Goal: Task Accomplishment & Management: Manage account settings

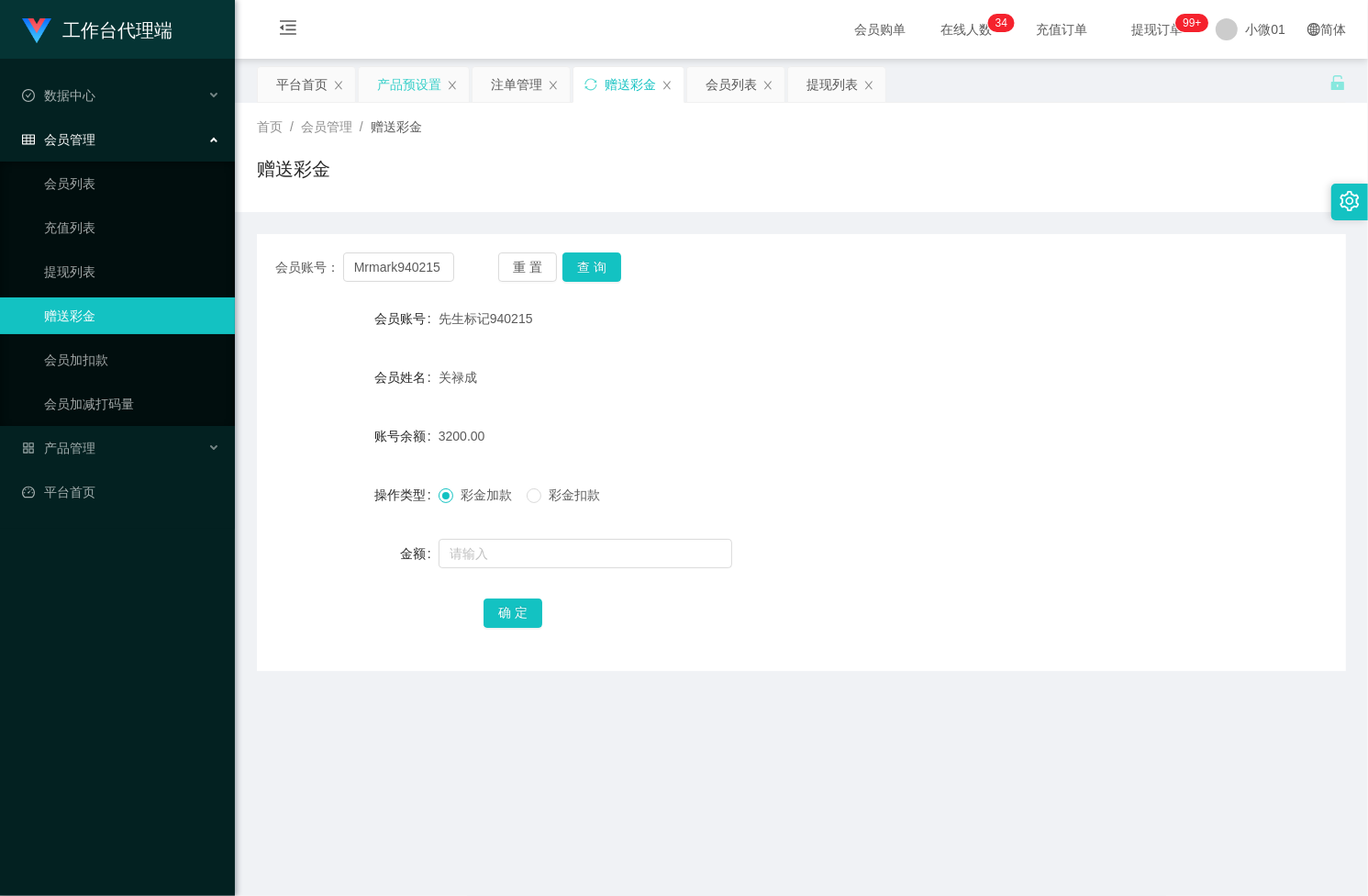
drag, startPoint x: 0, startPoint y: 0, endPoint x: 405, endPoint y: 92, distance: 415.3
click at [405, 92] on div "产品预设置" at bounding box center [409, 84] width 64 height 35
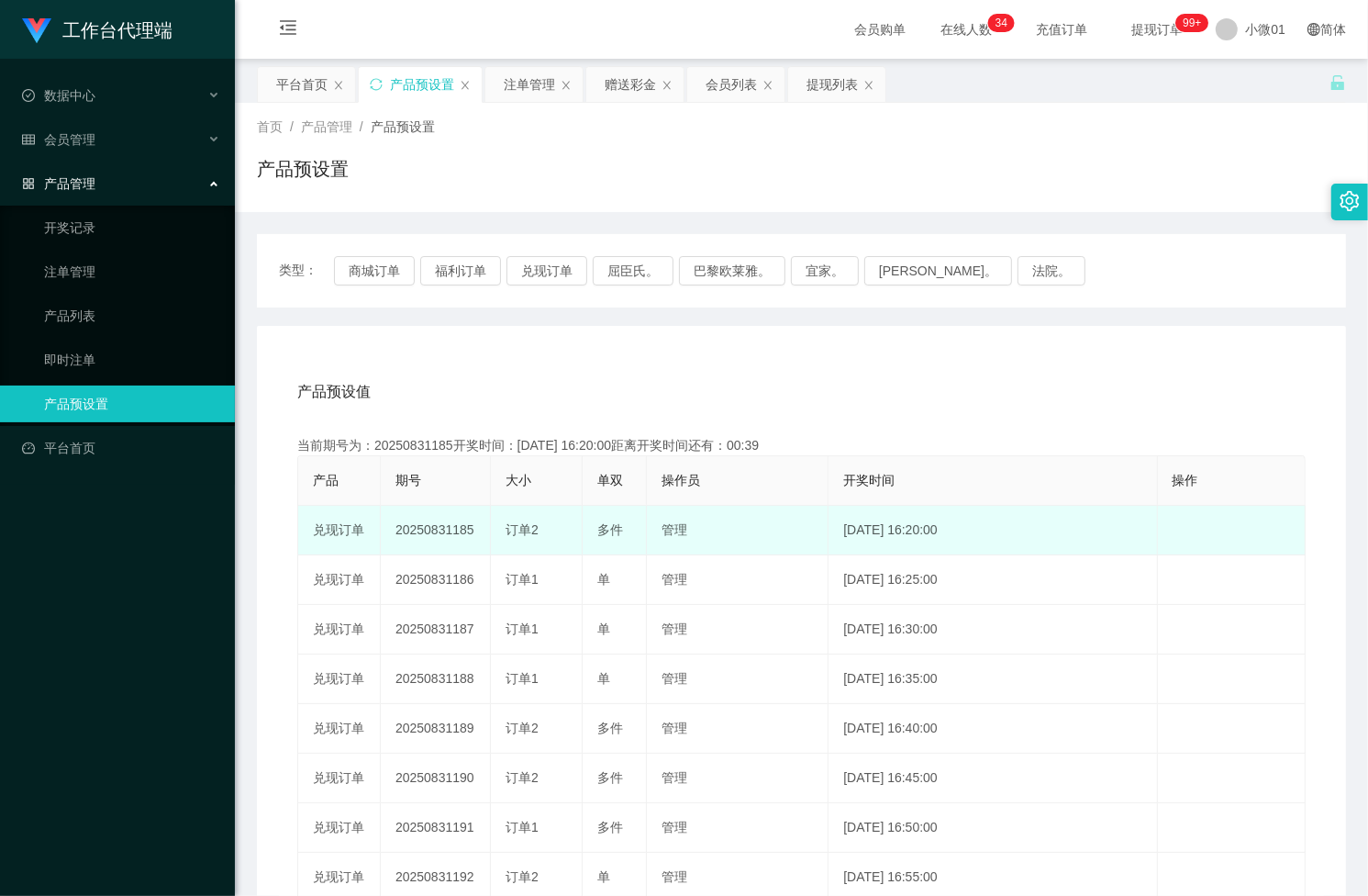
click at [413, 518] on td "20250831185" at bounding box center [436, 530] width 110 height 49
copy td "20250831185"
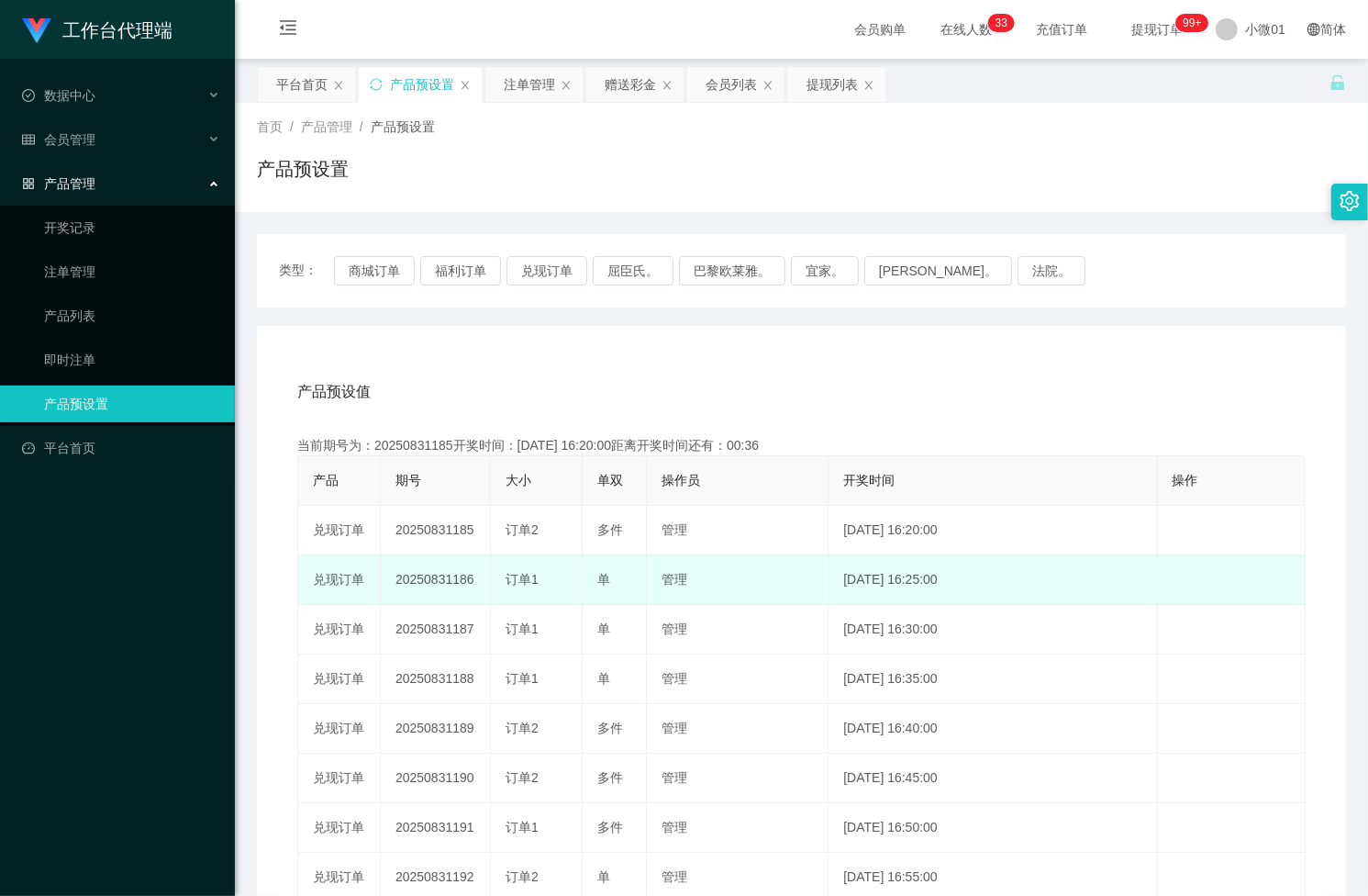
click at [427, 576] on td "20250831186" at bounding box center [436, 580] width 110 height 49
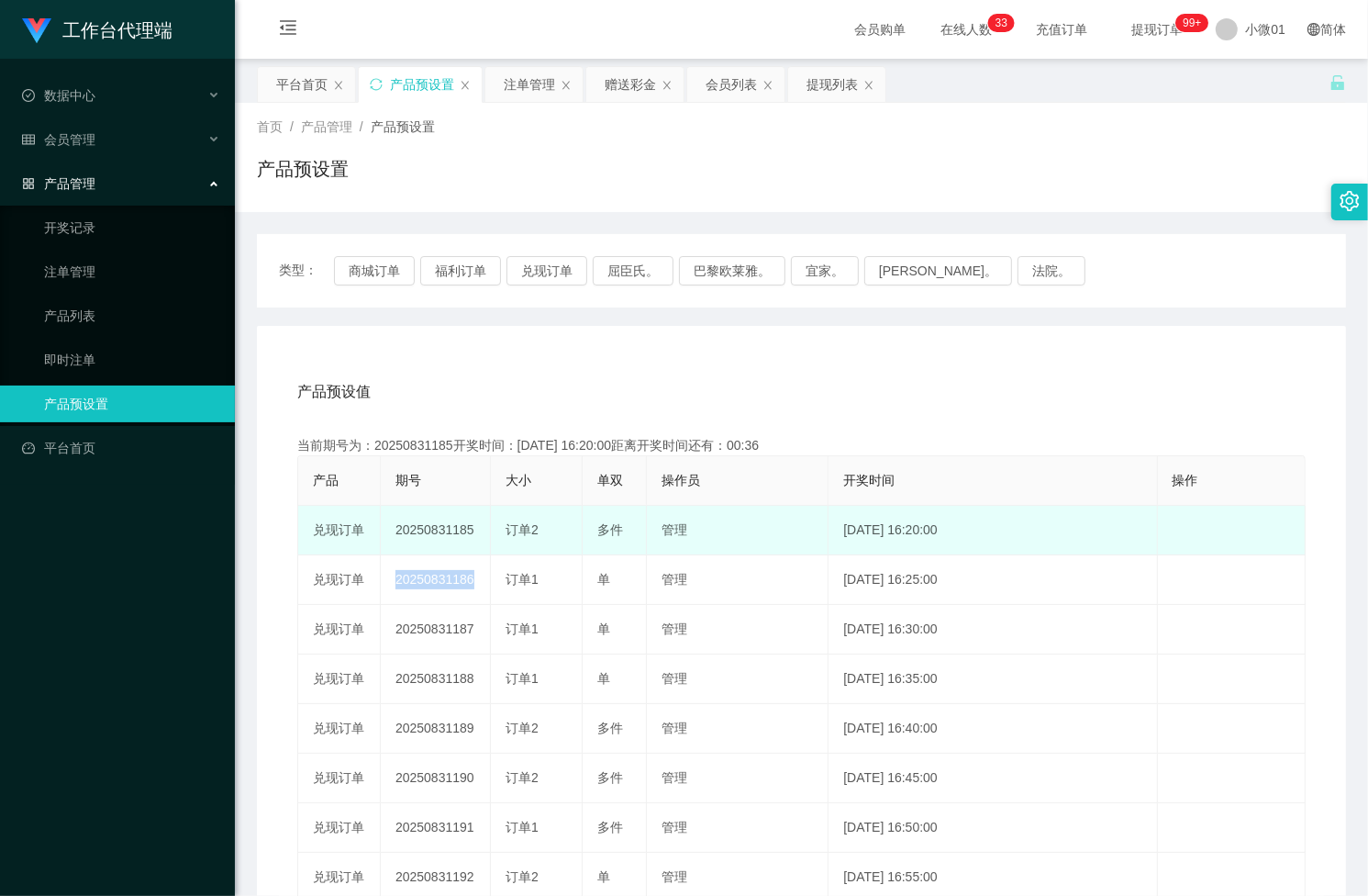
copy td "20250831186"
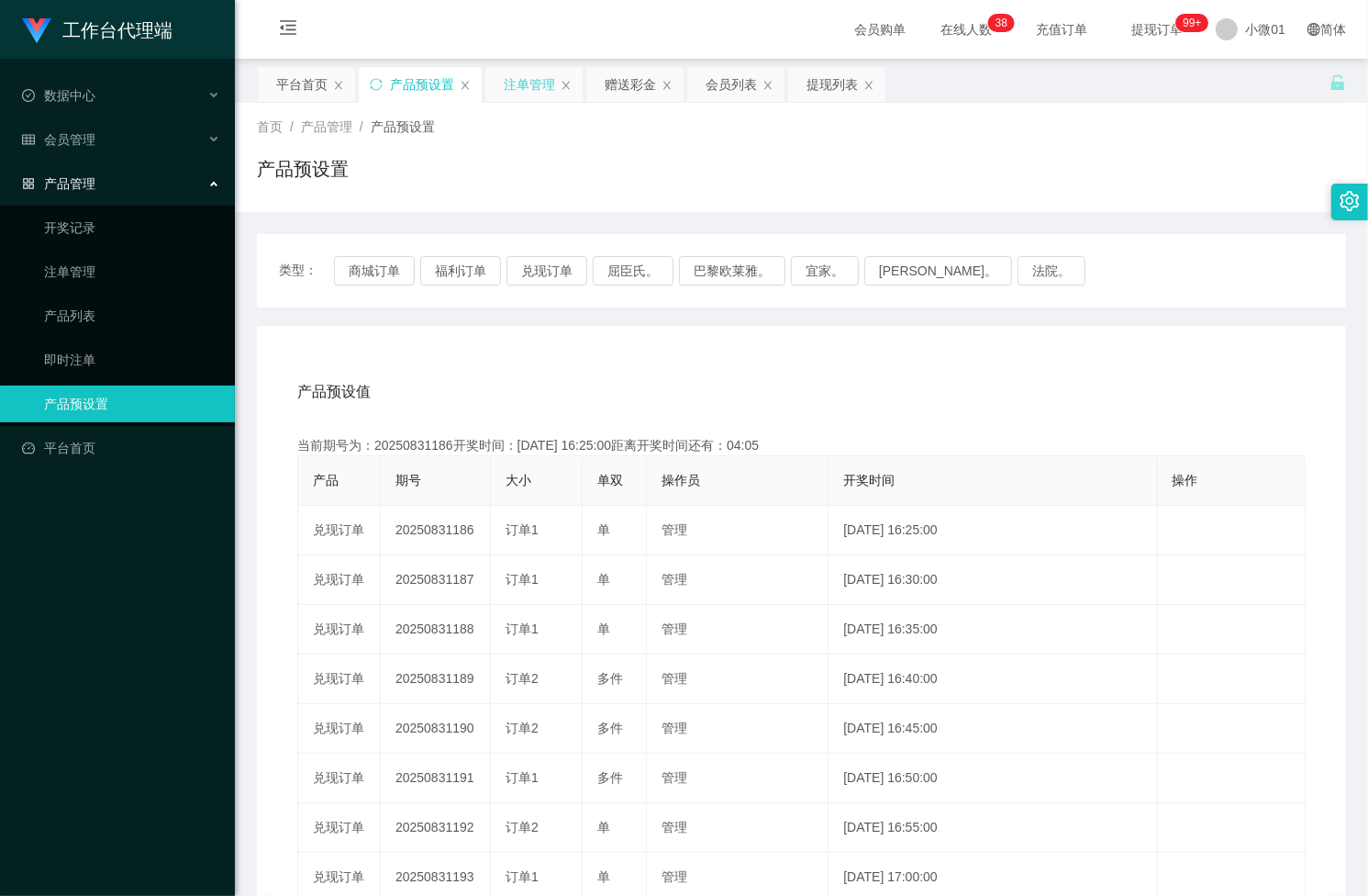
click at [516, 72] on div "注单管理" at bounding box center [530, 84] width 51 height 35
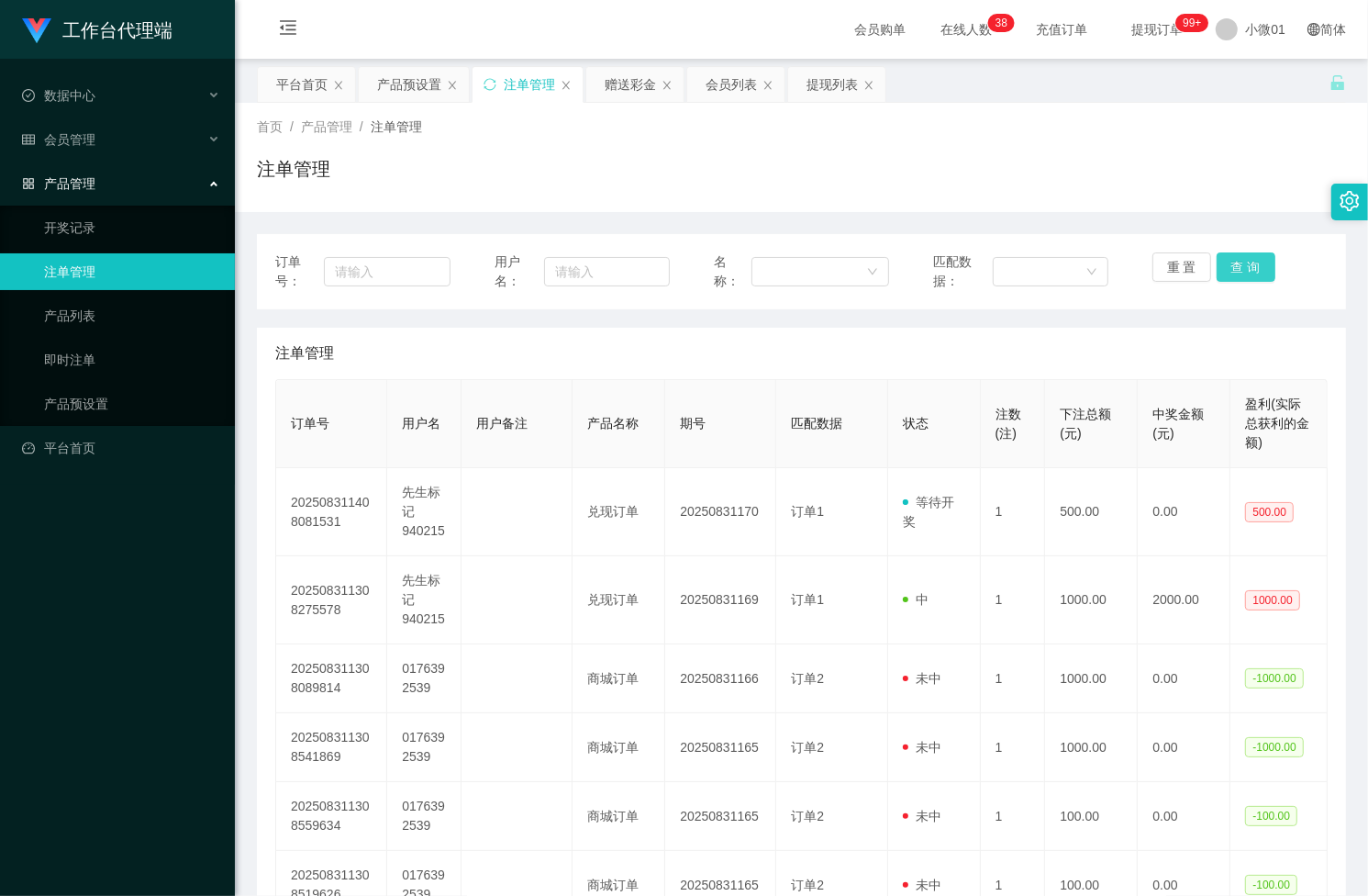
click at [1234, 268] on button "查 询" at bounding box center [1247, 266] width 59 height 29
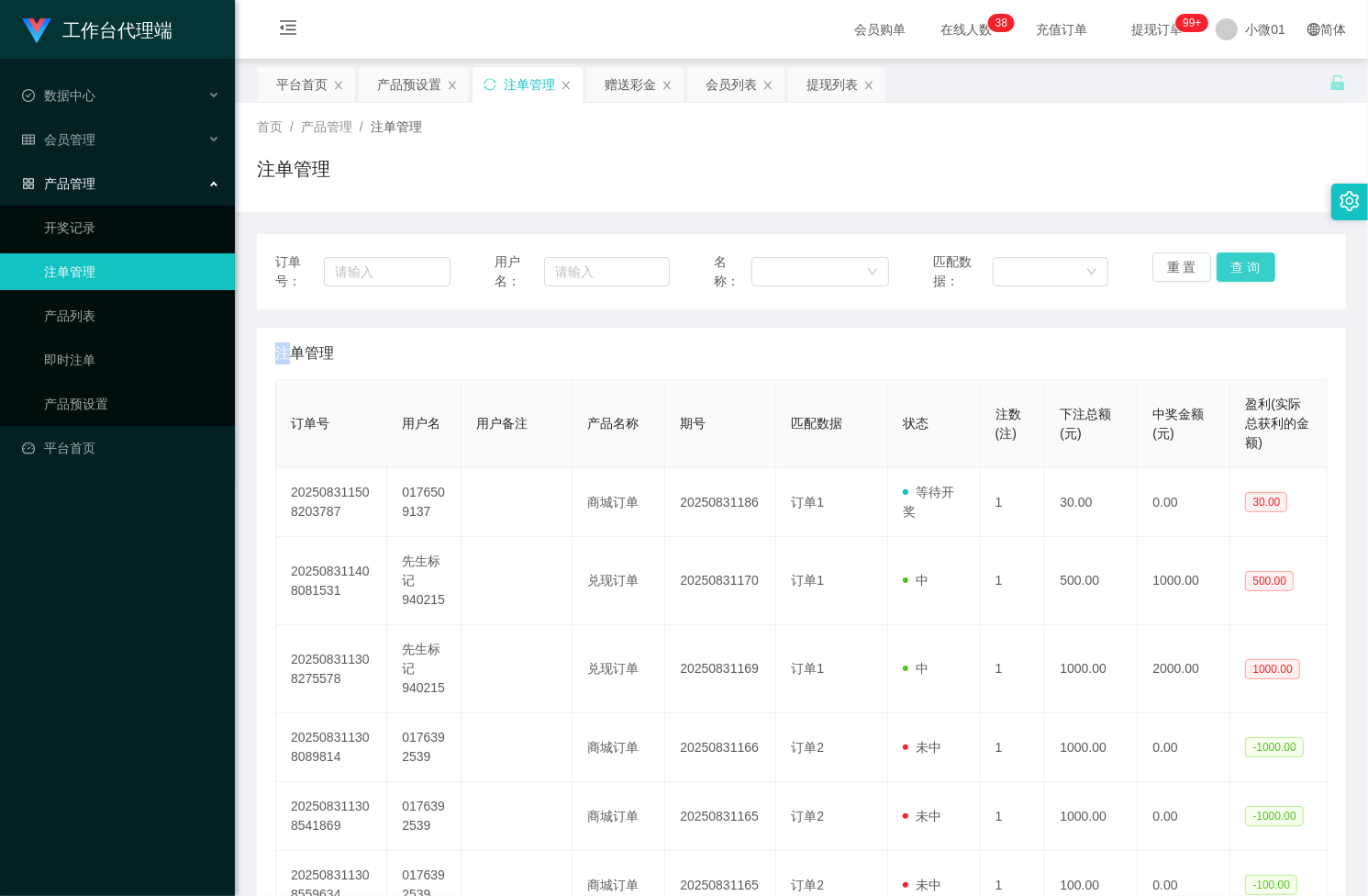
click at [1234, 268] on div "重 置 查 询" at bounding box center [1240, 271] width 175 height 39
click at [1234, 268] on button "查 询" at bounding box center [1247, 266] width 59 height 29
click at [1234, 268] on div "重 置 查 询" at bounding box center [1240, 271] width 175 height 39
click at [1234, 268] on button "查 询" at bounding box center [1256, 266] width 79 height 29
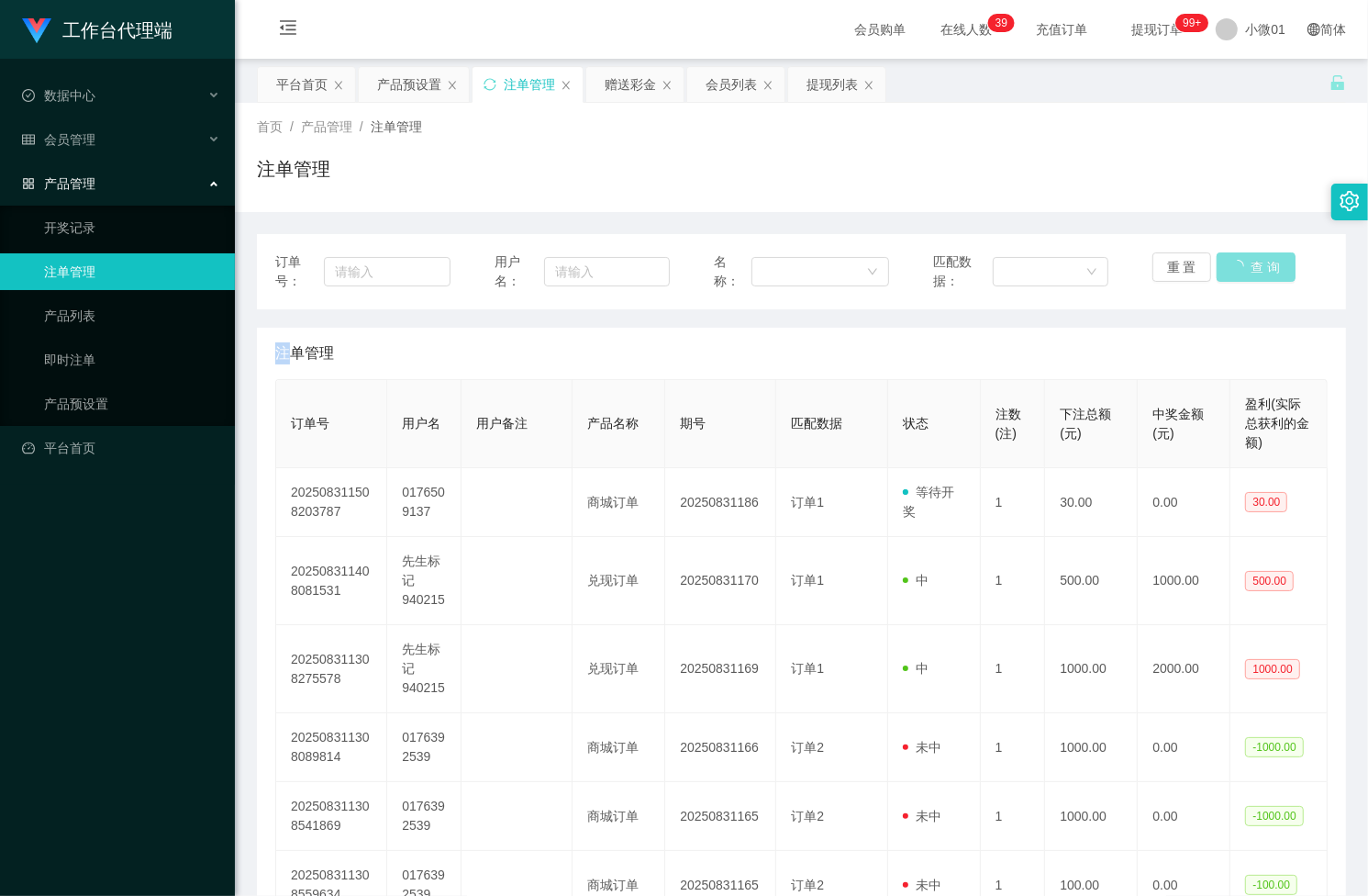
click at [1234, 268] on button "查 询" at bounding box center [1256, 266] width 79 height 29
click at [1234, 268] on div "重 置 查 询" at bounding box center [1240, 271] width 175 height 39
click at [1234, 268] on button "查 询" at bounding box center [1247, 266] width 59 height 29
click at [1234, 268] on div "重 置 查 询" at bounding box center [1240, 271] width 175 height 39
click at [1234, 268] on button "查 询" at bounding box center [1247, 266] width 59 height 29
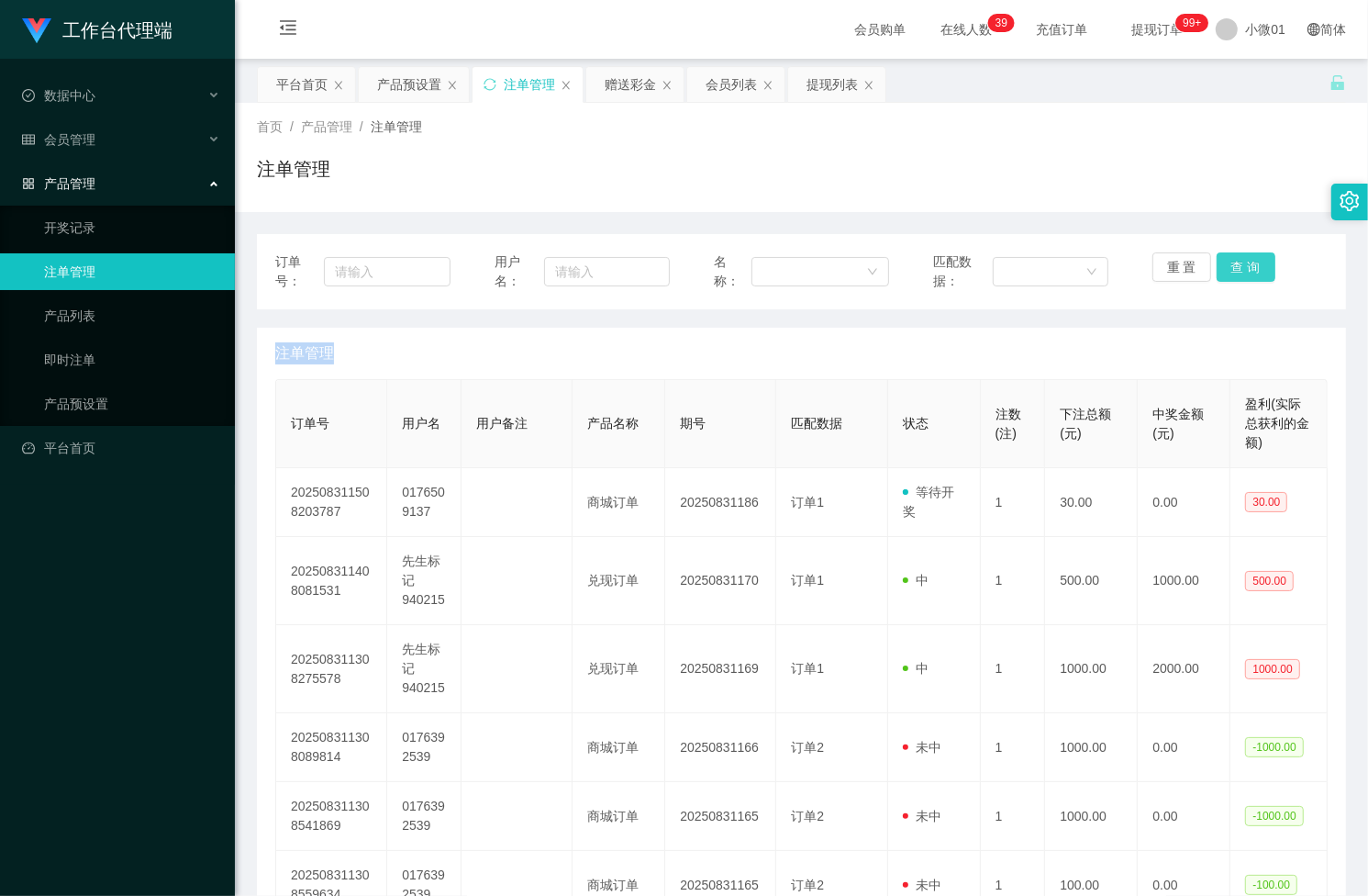
click at [1234, 268] on button "查 询" at bounding box center [1247, 266] width 59 height 29
click at [1234, 268] on div "重 置 查 询" at bounding box center [1240, 271] width 175 height 39
click at [1234, 268] on button "查 询" at bounding box center [1247, 266] width 59 height 29
click at [1234, 268] on div "重 置 查 询" at bounding box center [1240, 271] width 175 height 39
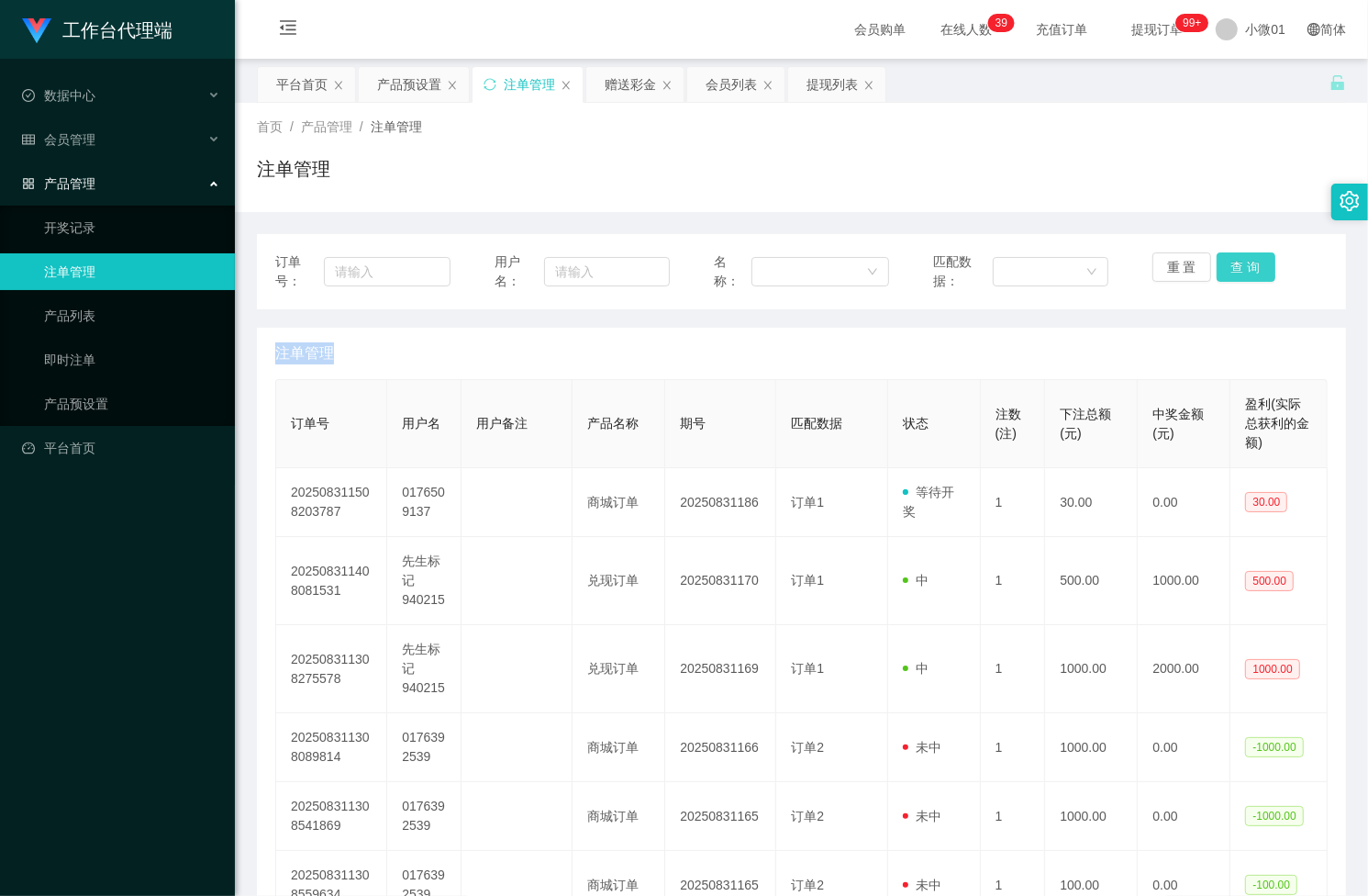
click at [1234, 268] on button "查 询" at bounding box center [1247, 266] width 59 height 29
click at [1234, 268] on div "重 置 查 询" at bounding box center [1240, 271] width 175 height 39
click at [1234, 268] on button "查 询" at bounding box center [1247, 266] width 59 height 29
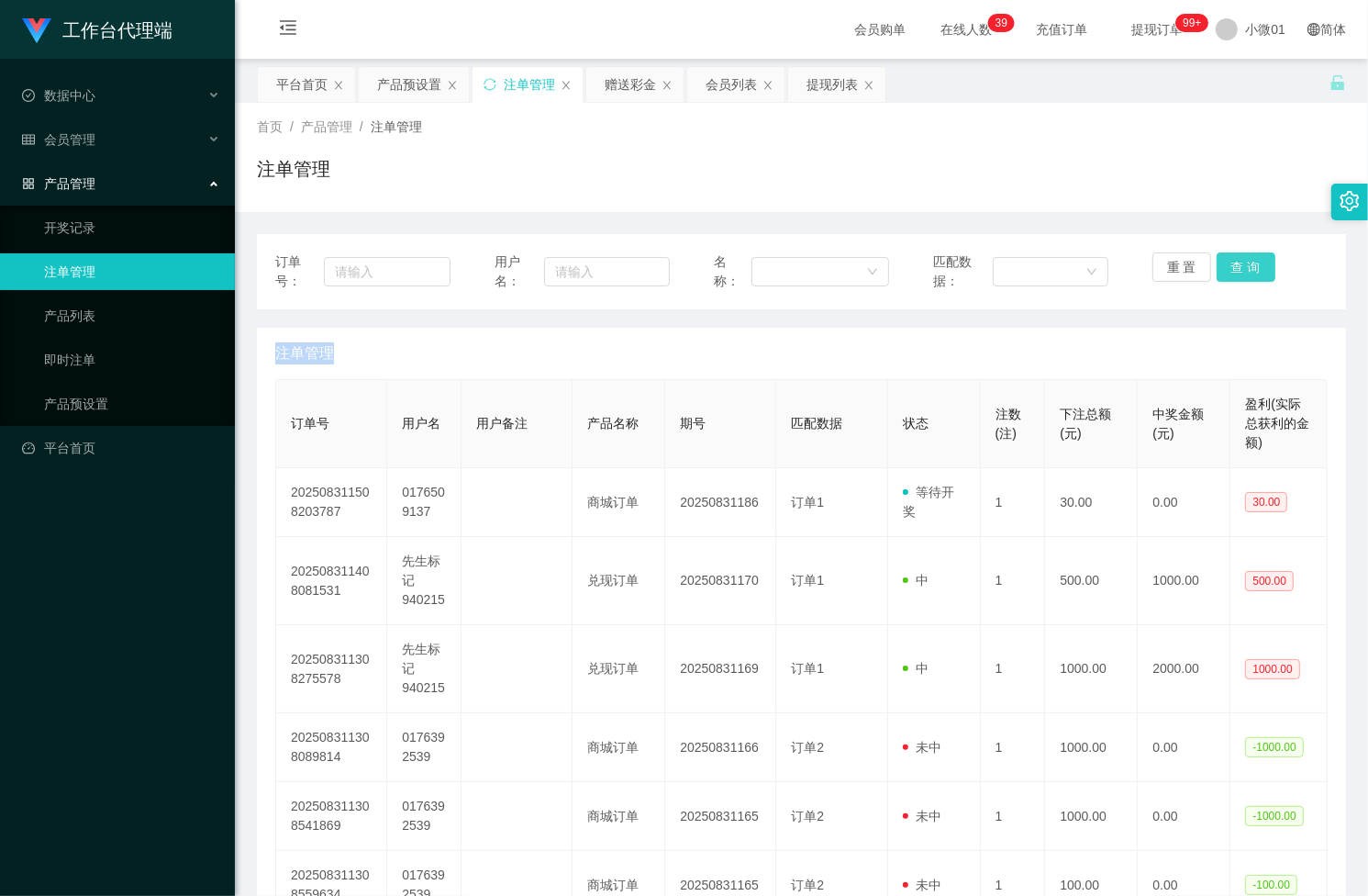
click at [1234, 268] on div "重 置 查 询" at bounding box center [1240, 271] width 175 height 39
click at [1234, 268] on button "查 询" at bounding box center [1247, 266] width 59 height 29
click at [1234, 268] on div "重 置 查 询" at bounding box center [1240, 271] width 175 height 39
click at [1234, 268] on button "查 询" at bounding box center [1247, 266] width 59 height 29
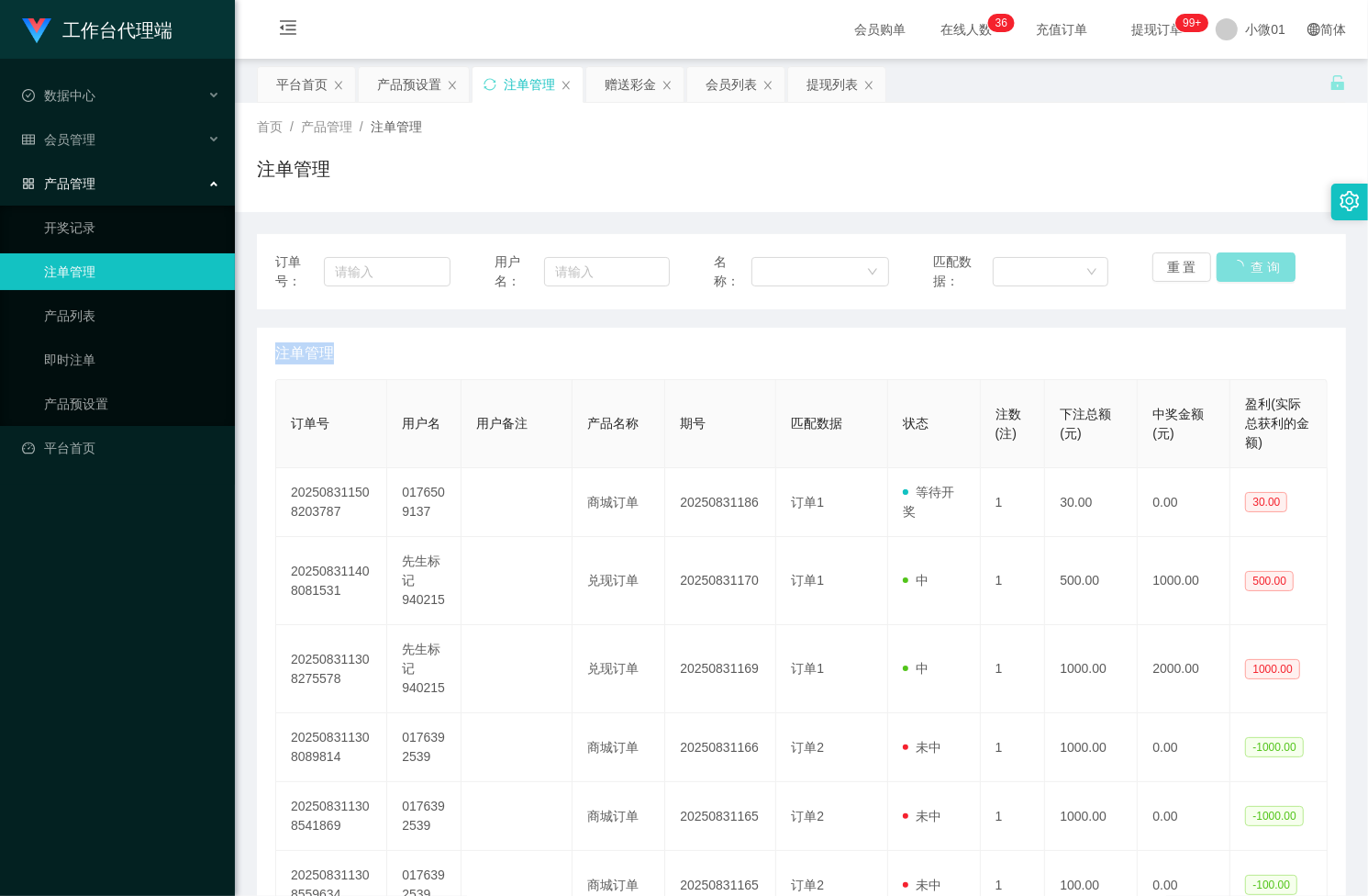
click at [1234, 268] on div "重 置 查 询" at bounding box center [1240, 271] width 175 height 39
click at [1234, 268] on button "查 询" at bounding box center [1247, 266] width 59 height 29
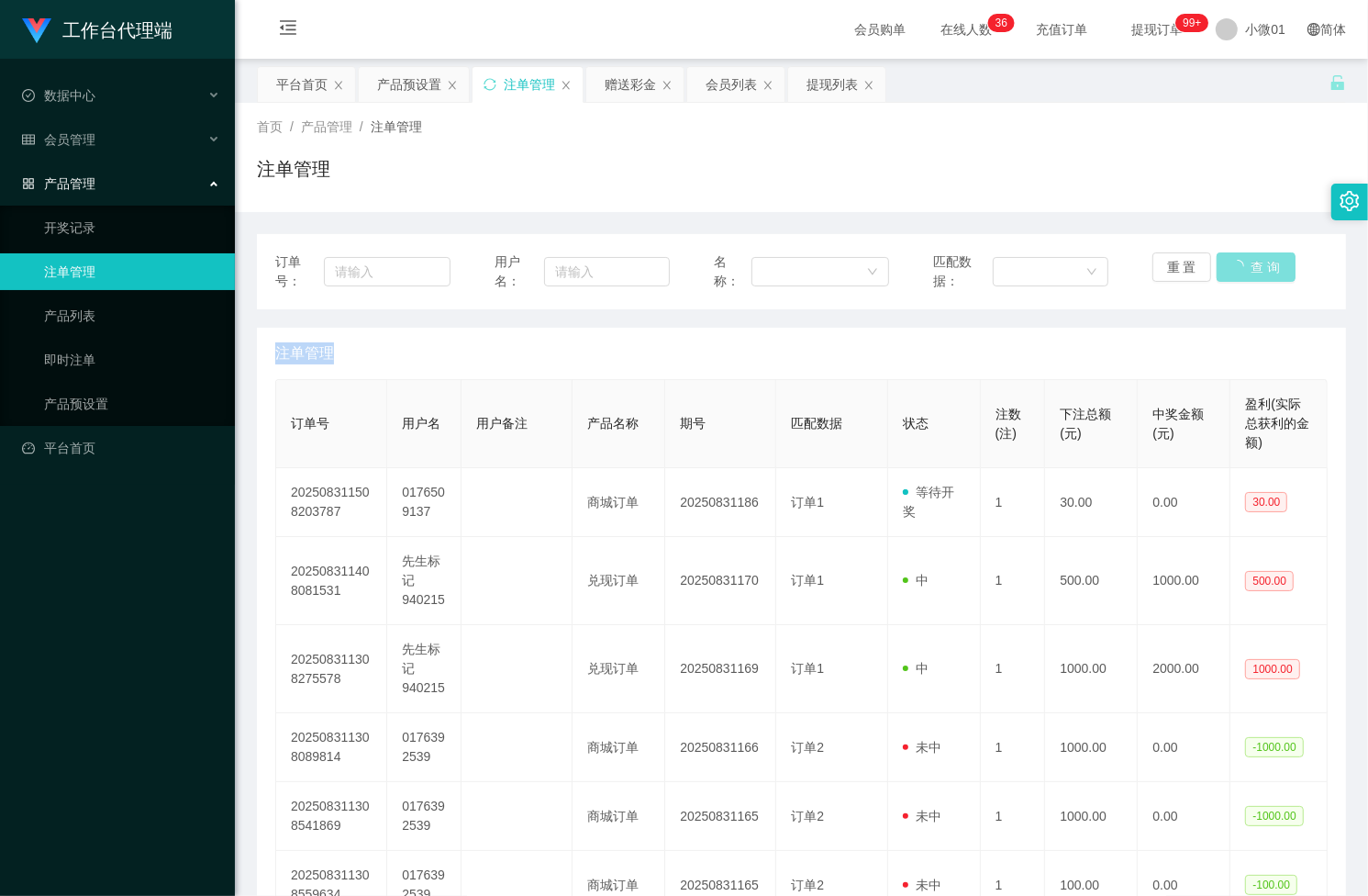
click at [1234, 268] on div "重 置 查 询" at bounding box center [1240, 271] width 175 height 39
click at [1234, 268] on button "查 询" at bounding box center [1256, 266] width 79 height 29
click at [1234, 268] on div "重 置 查 询" at bounding box center [1240, 271] width 175 height 39
click at [1234, 268] on button "查 询" at bounding box center [1247, 266] width 59 height 29
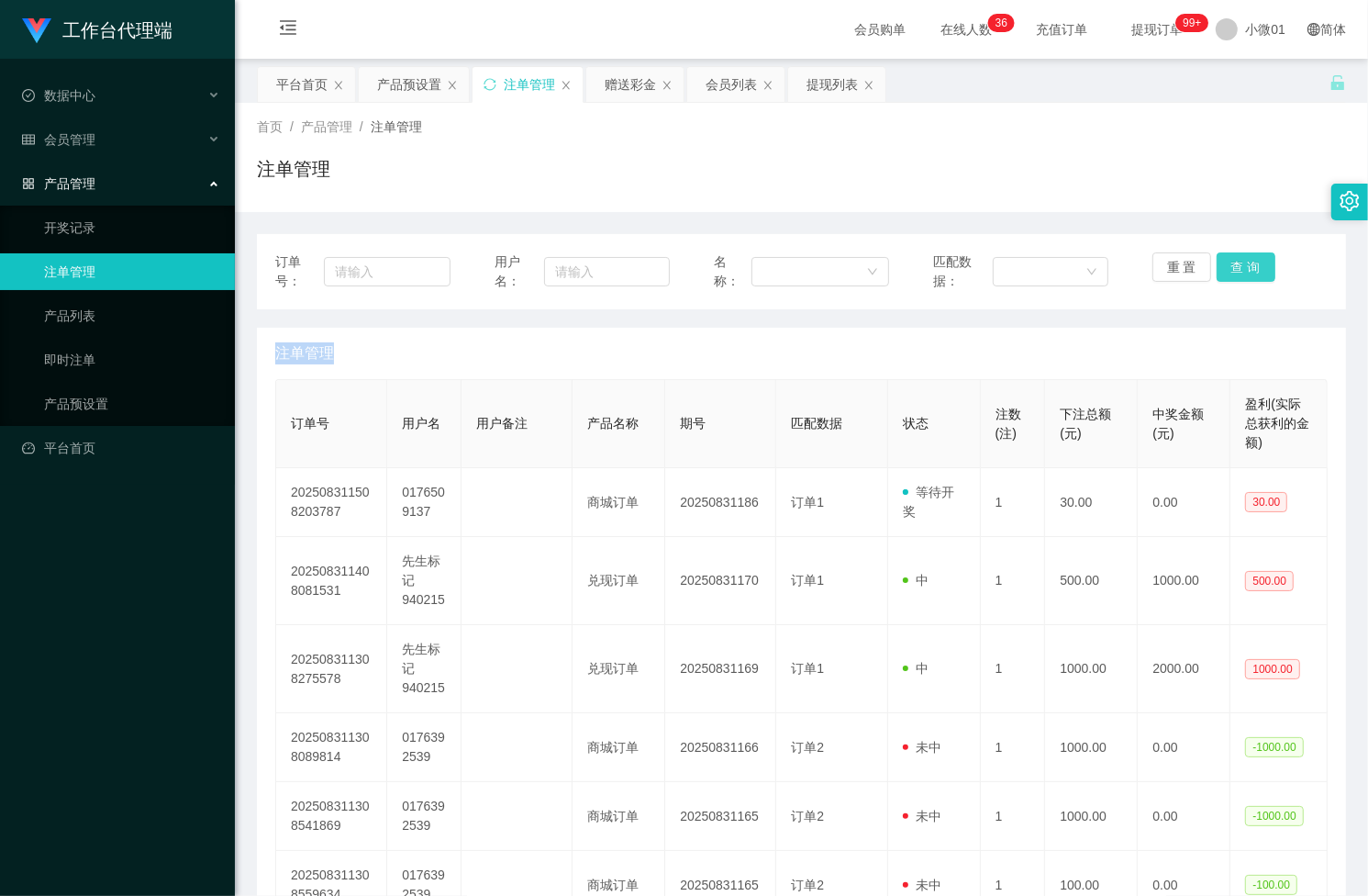
click at [1234, 268] on button "查 询" at bounding box center [1247, 266] width 59 height 29
click at [1234, 268] on div "重 置 查 询" at bounding box center [1240, 271] width 175 height 39
click at [1234, 268] on button "查 询" at bounding box center [1247, 266] width 59 height 29
click at [1234, 268] on button "查 询" at bounding box center [1256, 266] width 79 height 29
click at [1228, 260] on button "查 询" at bounding box center [1247, 266] width 59 height 29
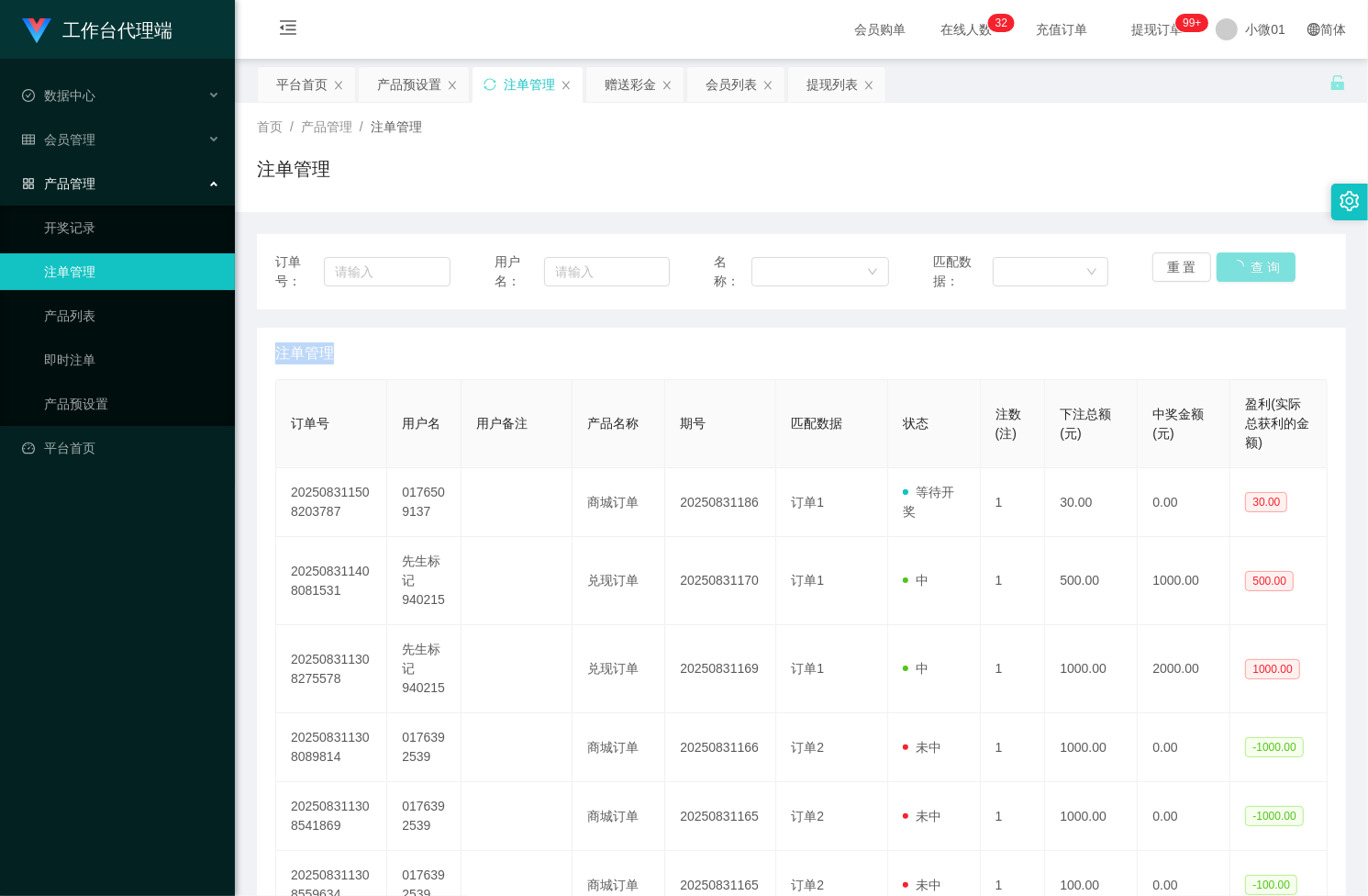
click at [1228, 260] on div "重 置 查 询" at bounding box center [1240, 271] width 175 height 39
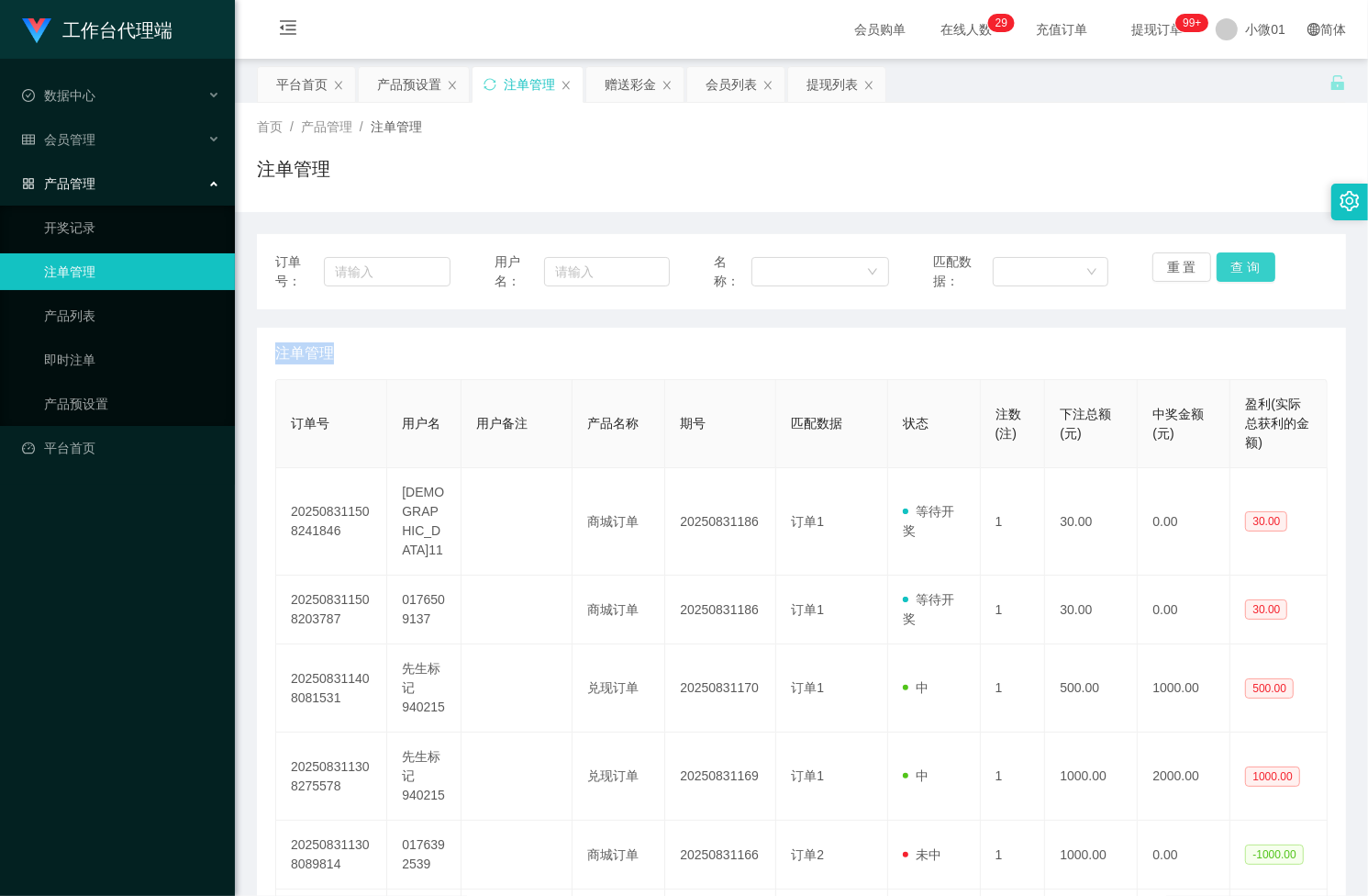
click at [1233, 271] on button "查 询" at bounding box center [1247, 266] width 59 height 29
click at [1233, 271] on div "重 置 查 询" at bounding box center [1240, 271] width 175 height 39
click at [1233, 271] on button "查 询" at bounding box center [1247, 266] width 59 height 29
click at [1233, 271] on button "查 询" at bounding box center [1256, 266] width 79 height 29
click at [405, 89] on div "产品预设置" at bounding box center [409, 84] width 64 height 35
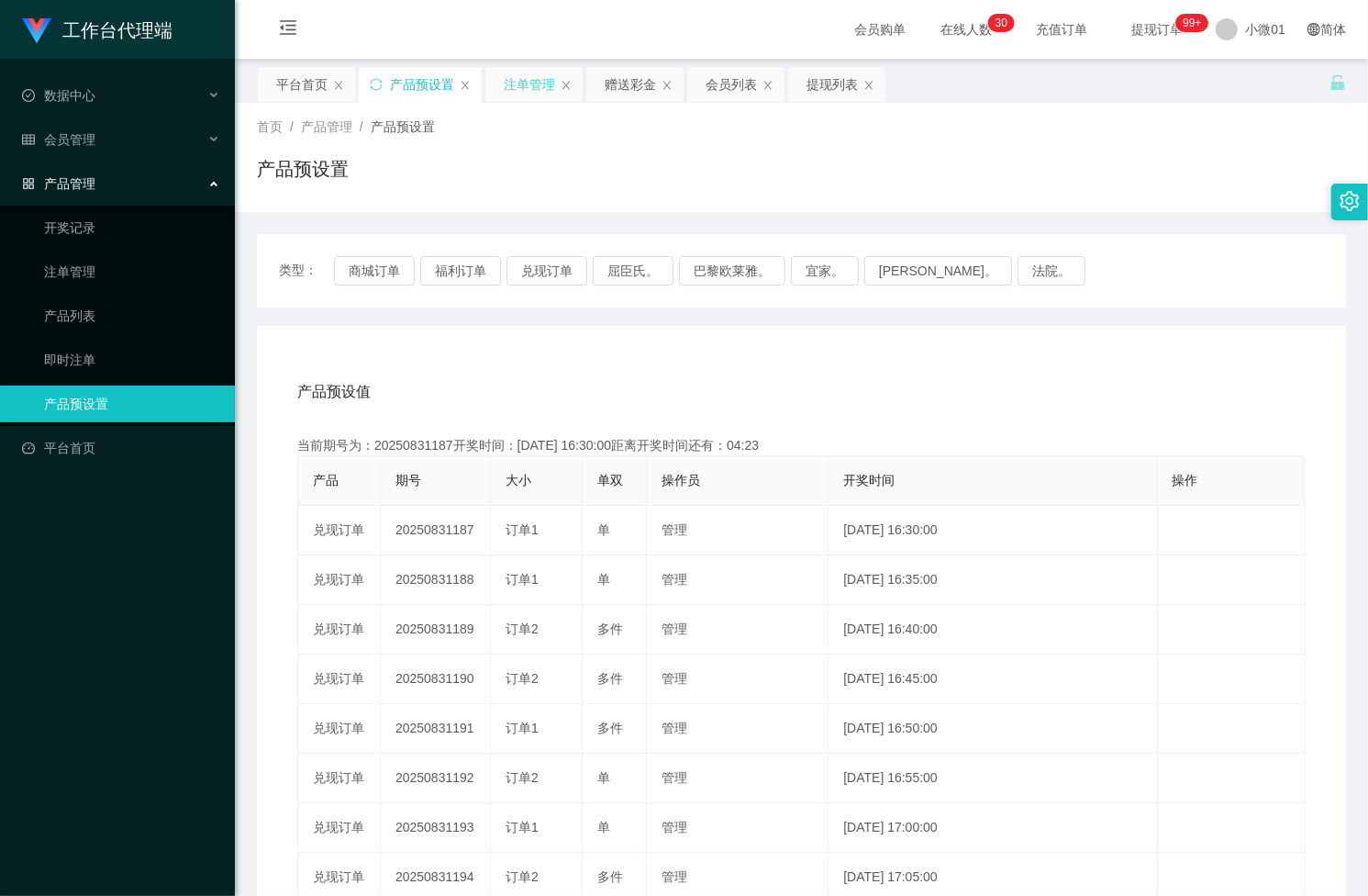
click at [505, 82] on div "注单管理" at bounding box center [530, 84] width 51 height 35
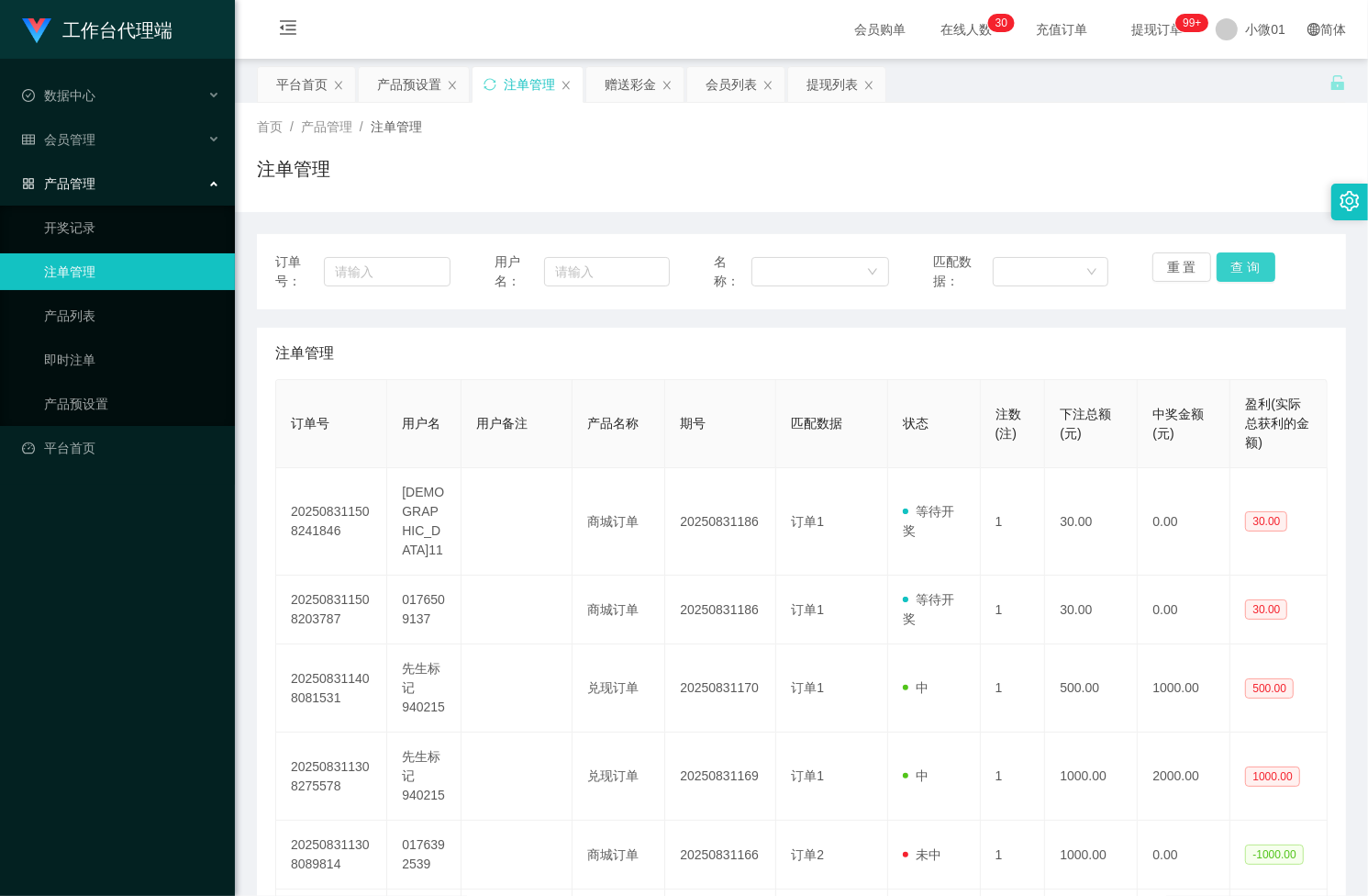
click at [1240, 269] on button "查 询" at bounding box center [1247, 266] width 59 height 29
click at [1240, 269] on div "重 置 查 询" at bounding box center [1240, 271] width 175 height 39
click at [1240, 269] on button "查 询" at bounding box center [1247, 266] width 59 height 29
click at [612, 82] on div "赠送彩金" at bounding box center [630, 84] width 51 height 35
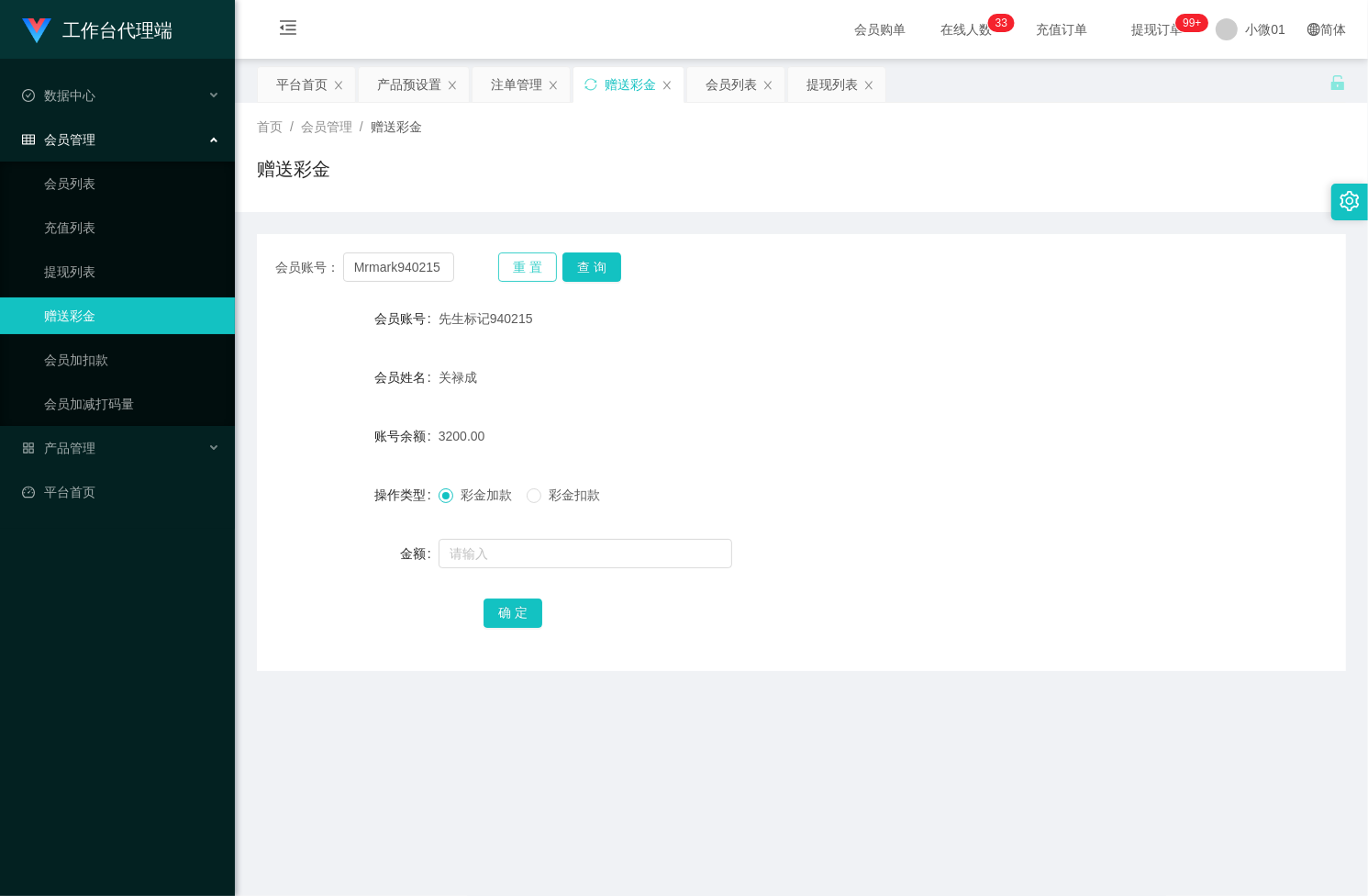
click at [514, 264] on button "重 置" at bounding box center [528, 266] width 59 height 29
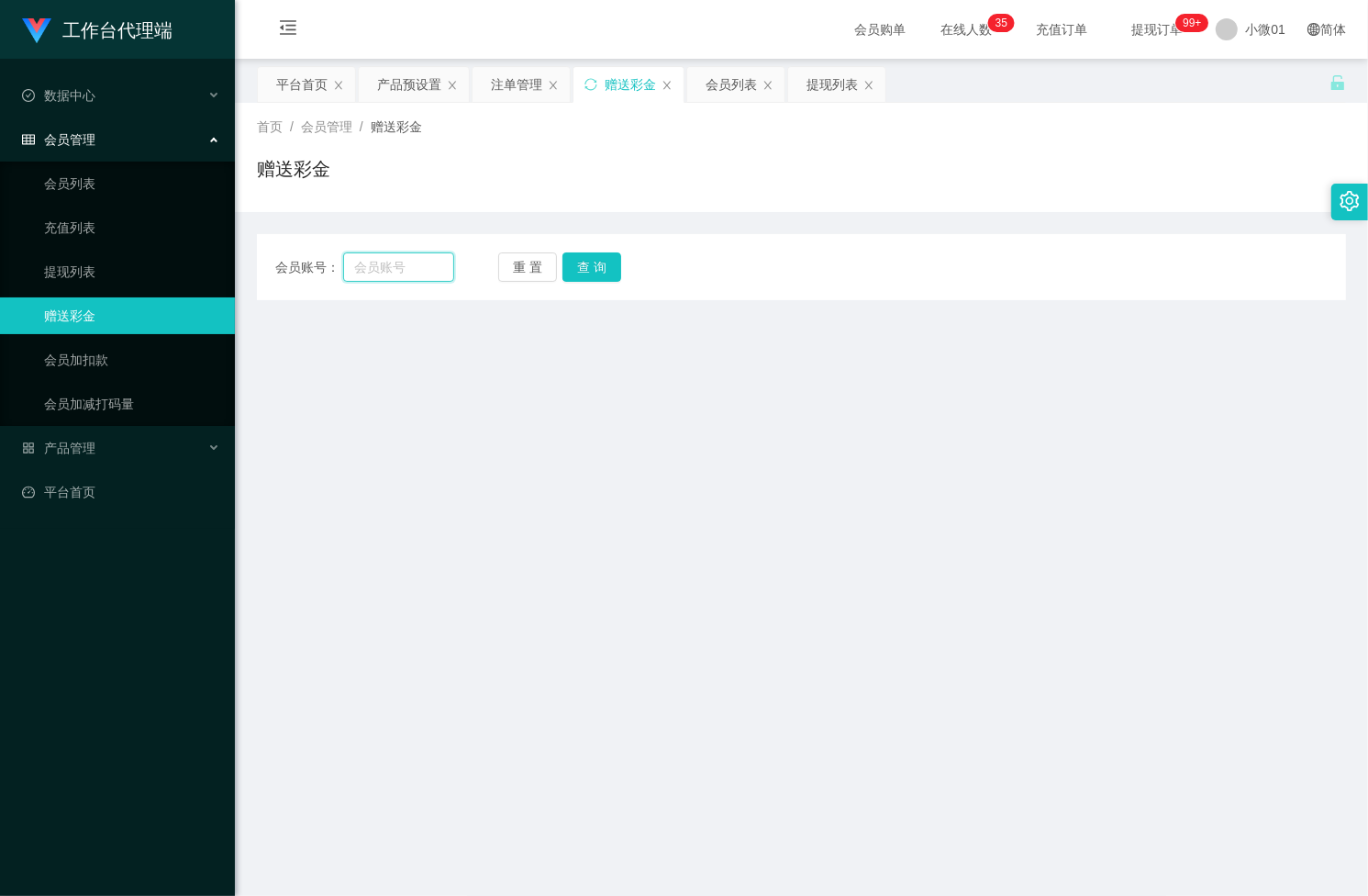
click at [438, 271] on input "text" at bounding box center [398, 266] width 111 height 29
click at [406, 272] on input "text" at bounding box center [398, 266] width 111 height 29
paste input "zilian11"
type input "zilian11"
click at [585, 260] on button "查 询" at bounding box center [592, 266] width 59 height 29
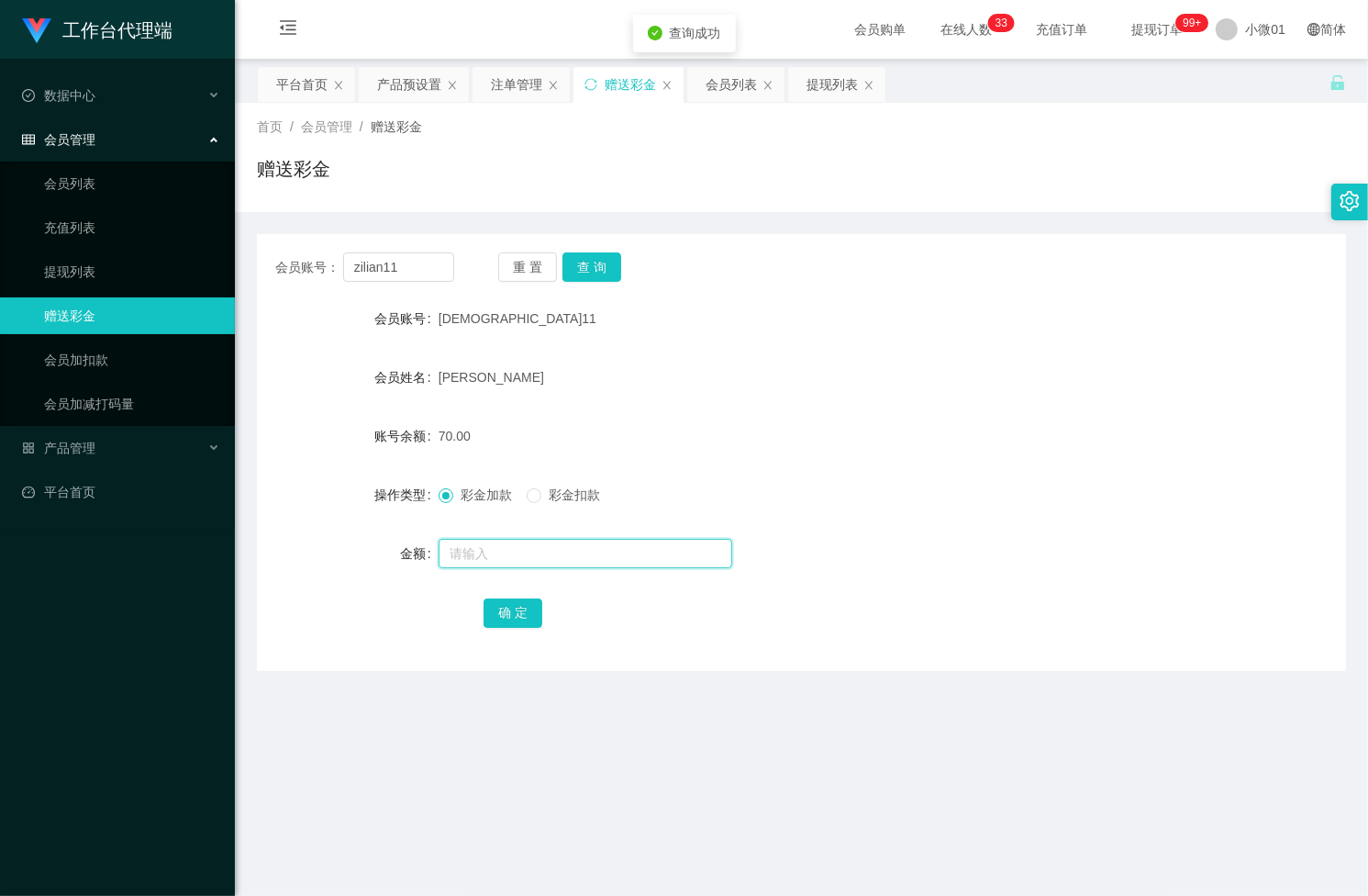
click at [469, 543] on input "text" at bounding box center [585, 553] width 294 height 29
type input "60"
click at [495, 601] on button "确 定" at bounding box center [513, 613] width 59 height 29
drag, startPoint x: 408, startPoint y: 271, endPoint x: 132, endPoint y: 274, distance: 276.0
click at [52, 269] on section "工作台代理端 数据中心 会员管理 会员列表 充值列表 提现列表 赠送彩金 会员加扣款 会员加减打码量 产品管理 开奖记录 注单管理 产品列表 即时注单 产品预…" at bounding box center [684, 538] width 1368 height 1076
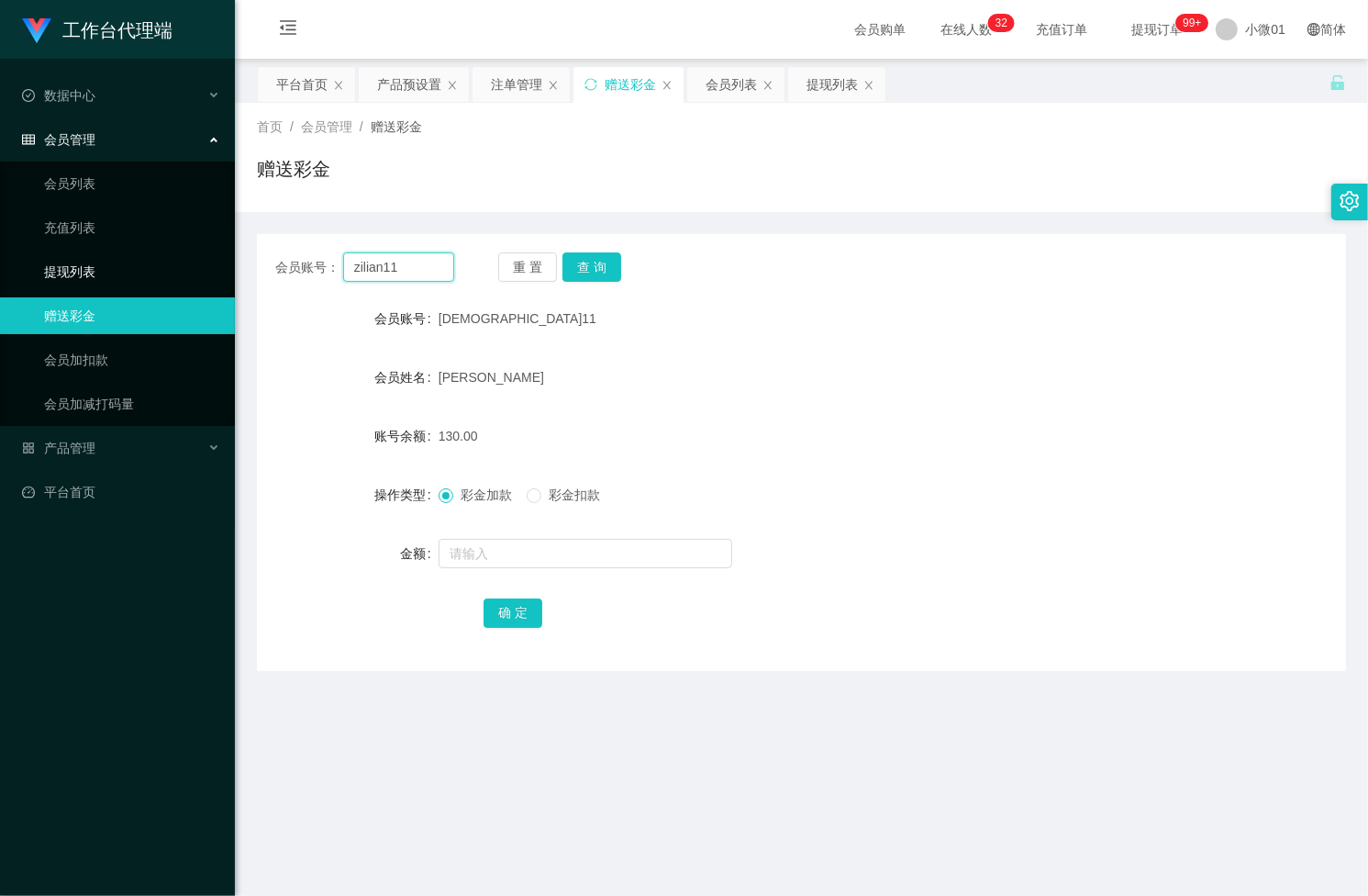
paste input "0176509137"
type input "0176509137"
click at [588, 264] on button "查 询" at bounding box center [592, 266] width 59 height 29
click at [483, 563] on input "text" at bounding box center [585, 553] width 294 height 29
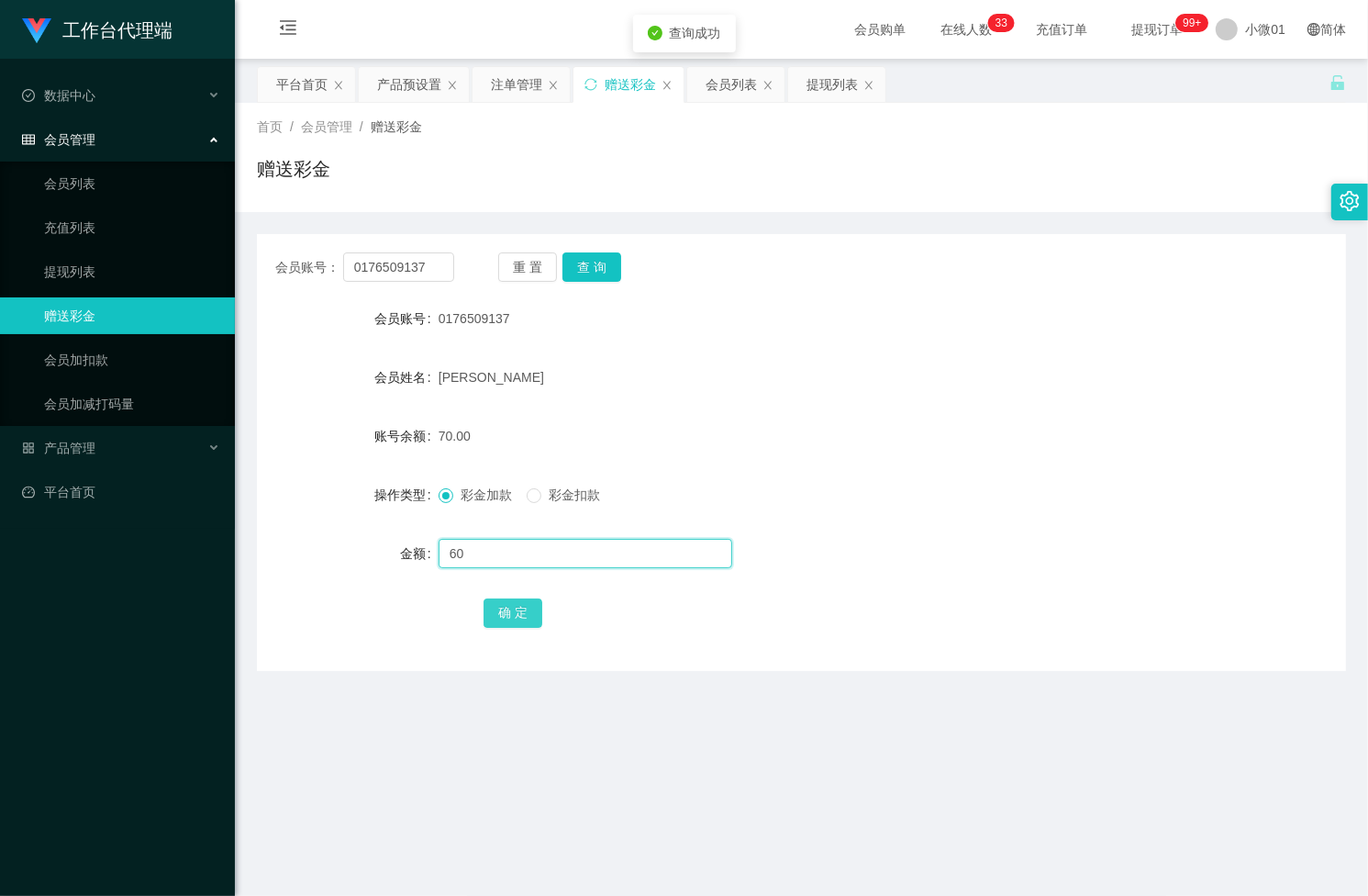
type input "60"
drag, startPoint x: 498, startPoint y: 605, endPoint x: 754, endPoint y: 424, distance: 313.5
click at [498, 605] on button "确 定" at bounding box center [513, 613] width 59 height 29
click at [410, 79] on div "产品预设置" at bounding box center [409, 84] width 64 height 35
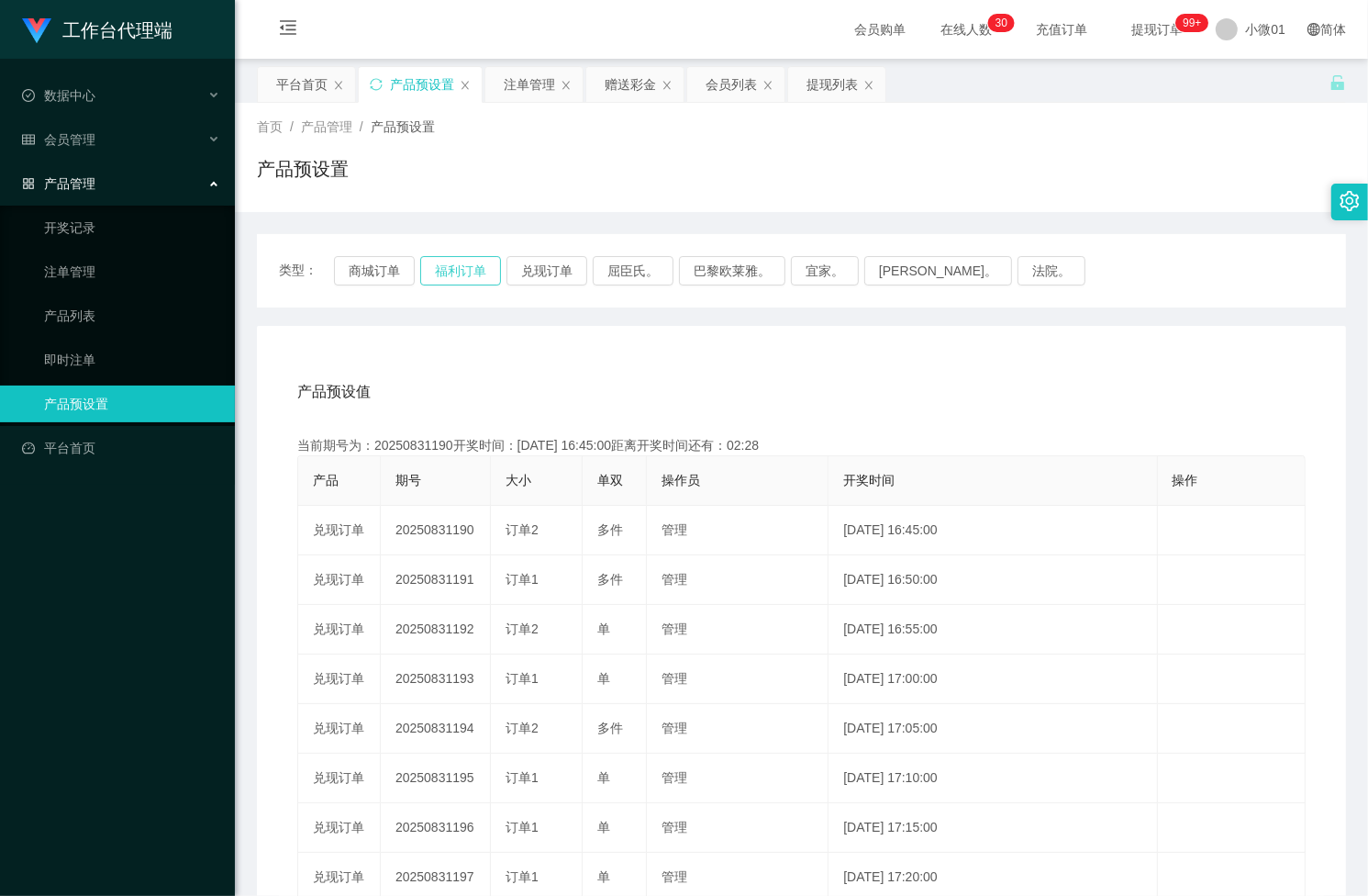
click at [441, 278] on button "福利订单" at bounding box center [460, 270] width 81 height 29
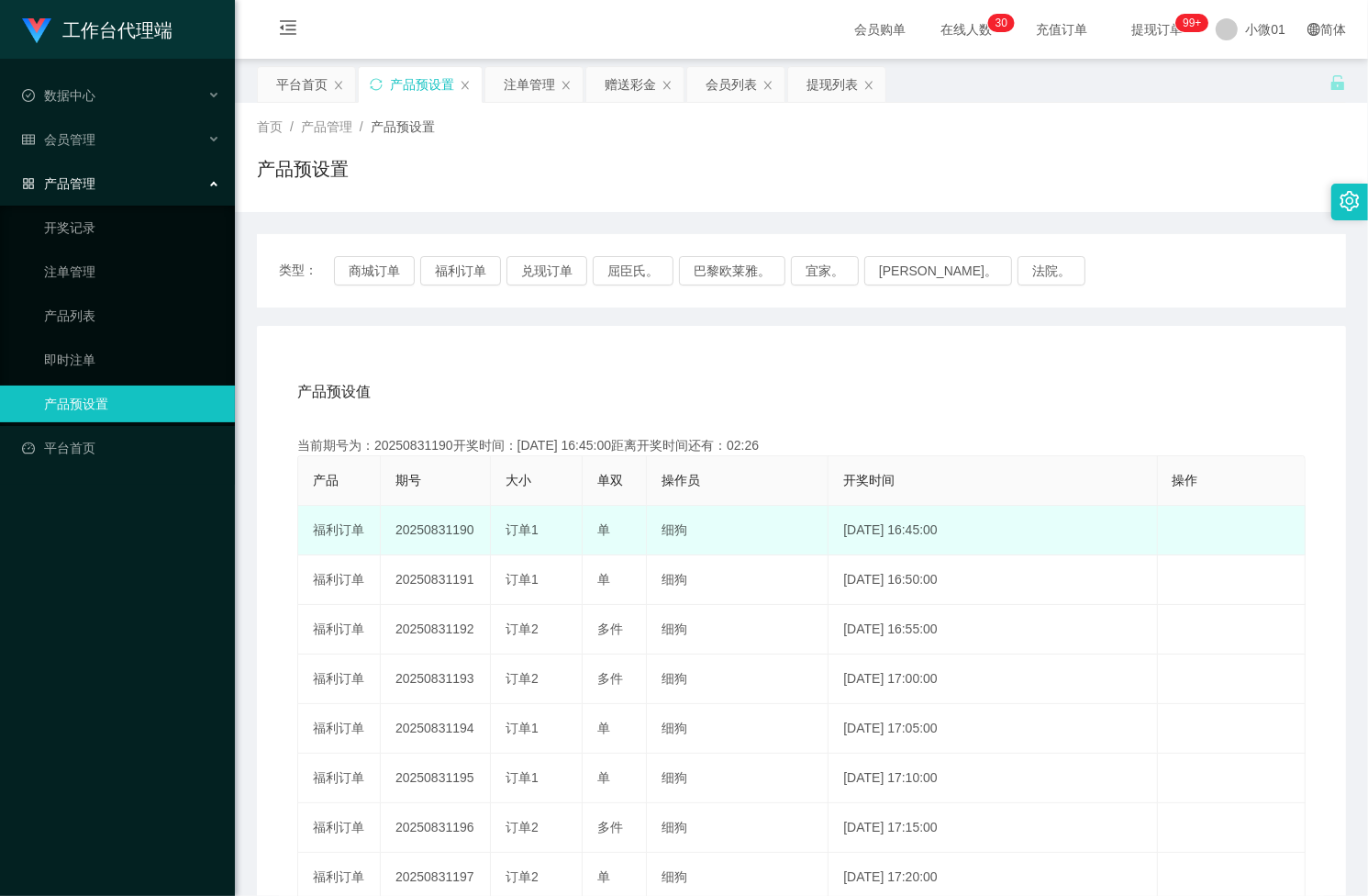
click at [428, 519] on td "20250831190" at bounding box center [436, 530] width 110 height 49
copy td "20250831190"
click at [428, 519] on td "20250831190" at bounding box center [436, 530] width 110 height 49
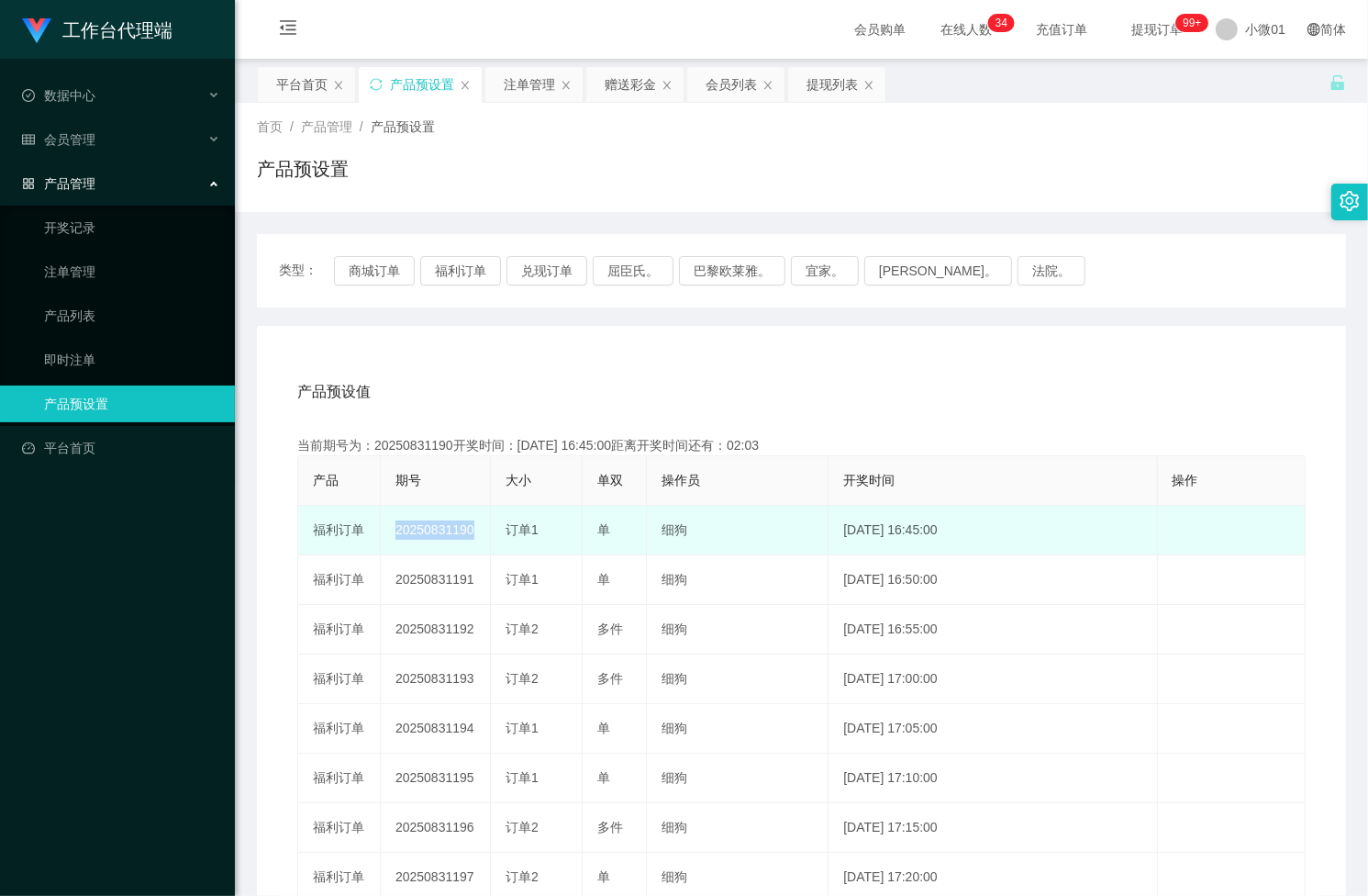
click at [439, 525] on td "20250831190" at bounding box center [436, 530] width 110 height 49
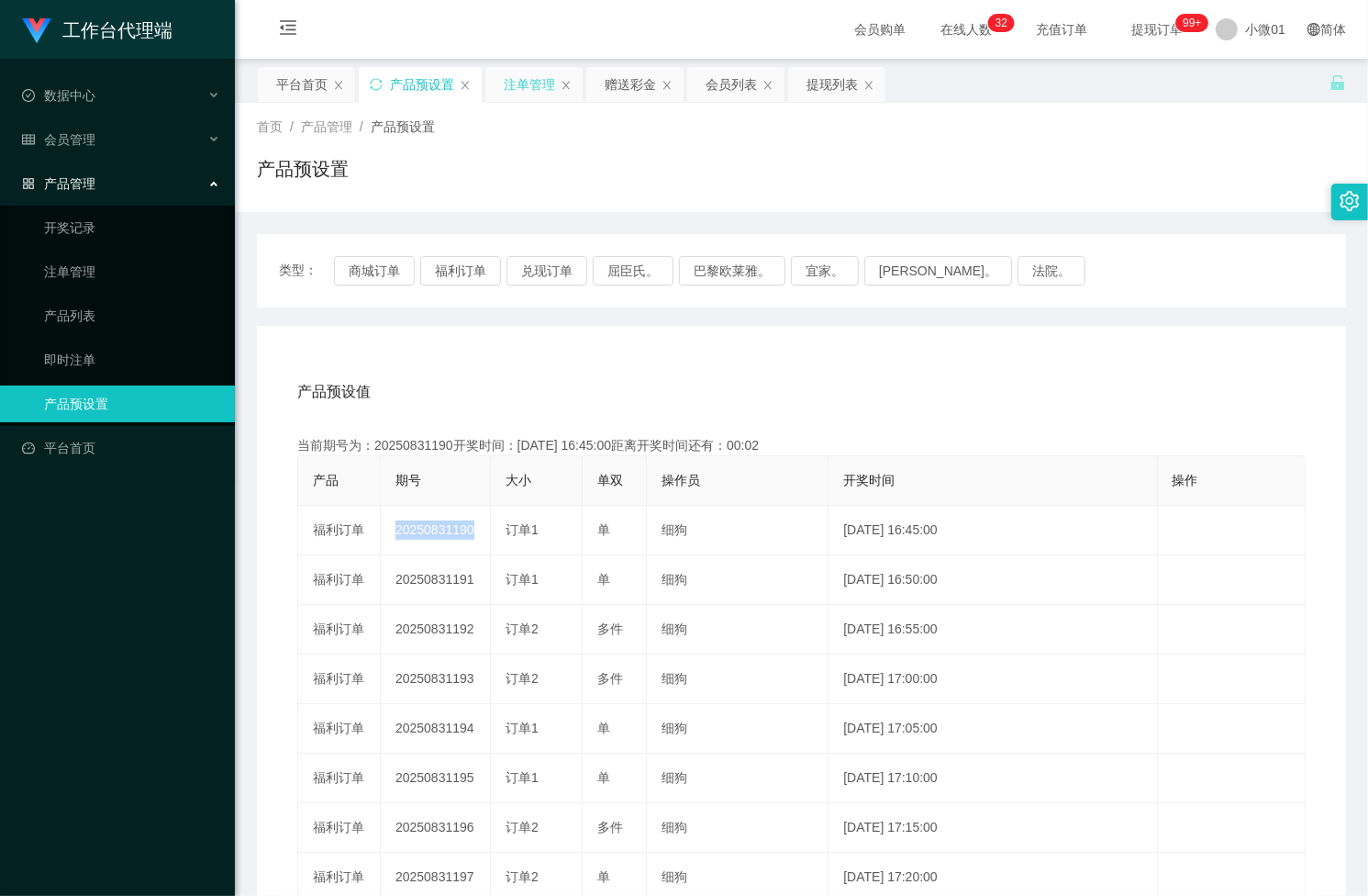
click at [524, 90] on div "注单管理" at bounding box center [530, 84] width 51 height 35
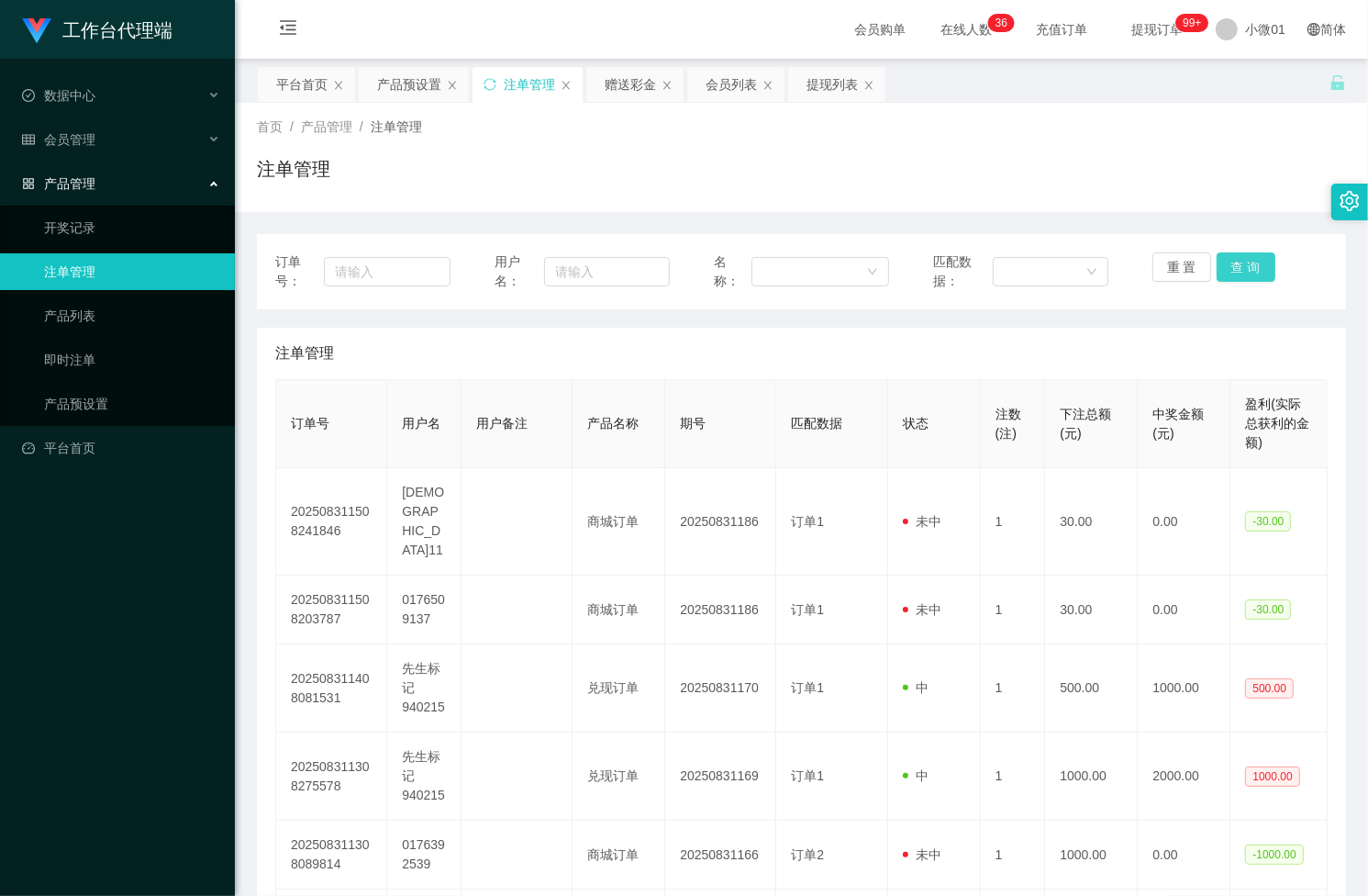
click at [1241, 264] on button "查 询" at bounding box center [1247, 266] width 59 height 29
click at [1241, 264] on div "重 置 查 询" at bounding box center [1240, 271] width 175 height 39
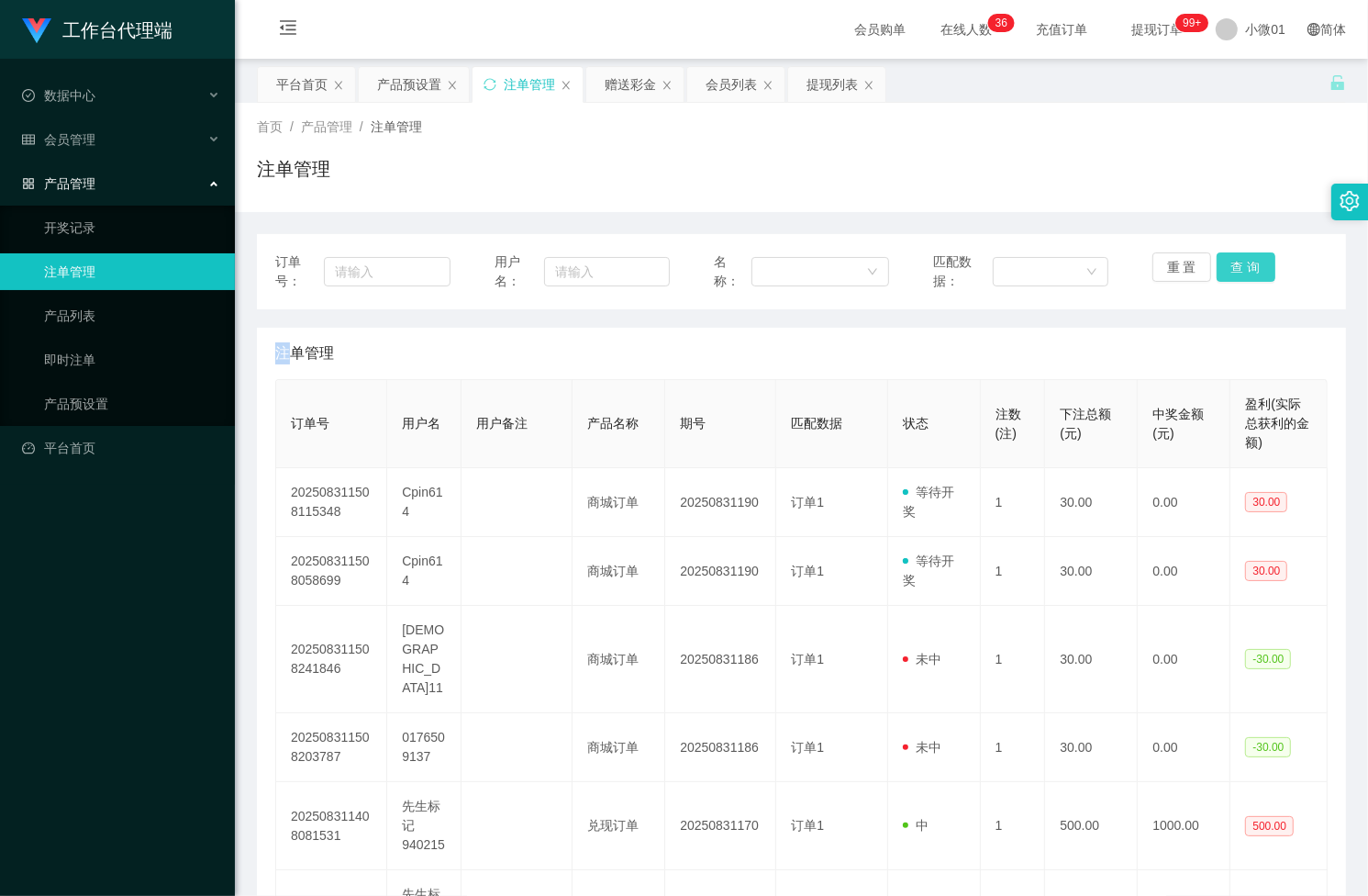
click at [1241, 264] on button "查 询" at bounding box center [1247, 266] width 59 height 29
click at [1241, 264] on div "重 置 查 询" at bounding box center [1240, 271] width 175 height 39
click at [1241, 264] on button "查 询" at bounding box center [1247, 266] width 59 height 29
click at [1241, 264] on div "重 置 查 询" at bounding box center [1240, 271] width 175 height 39
click at [1241, 264] on button "查 询" at bounding box center [1247, 266] width 59 height 29
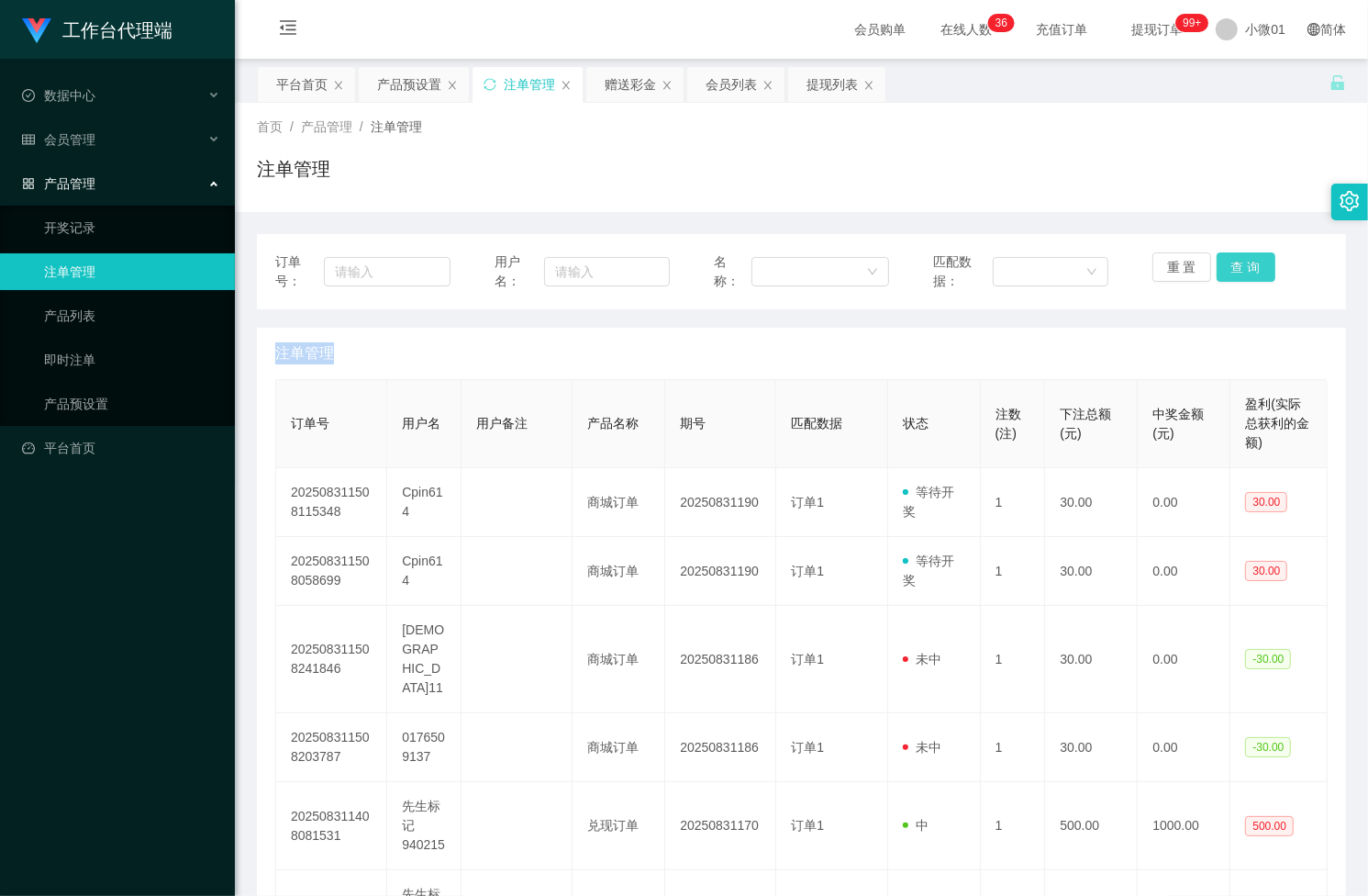
click at [1241, 264] on div "重 置 查 询" at bounding box center [1240, 271] width 175 height 39
click at [1241, 264] on button "查 询" at bounding box center [1247, 266] width 59 height 29
click at [1241, 264] on div "重 置 查 询" at bounding box center [1240, 271] width 175 height 39
click at [1241, 264] on button "查 询" at bounding box center [1247, 266] width 59 height 29
click at [1241, 264] on div "重 置 查 询" at bounding box center [1240, 271] width 175 height 39
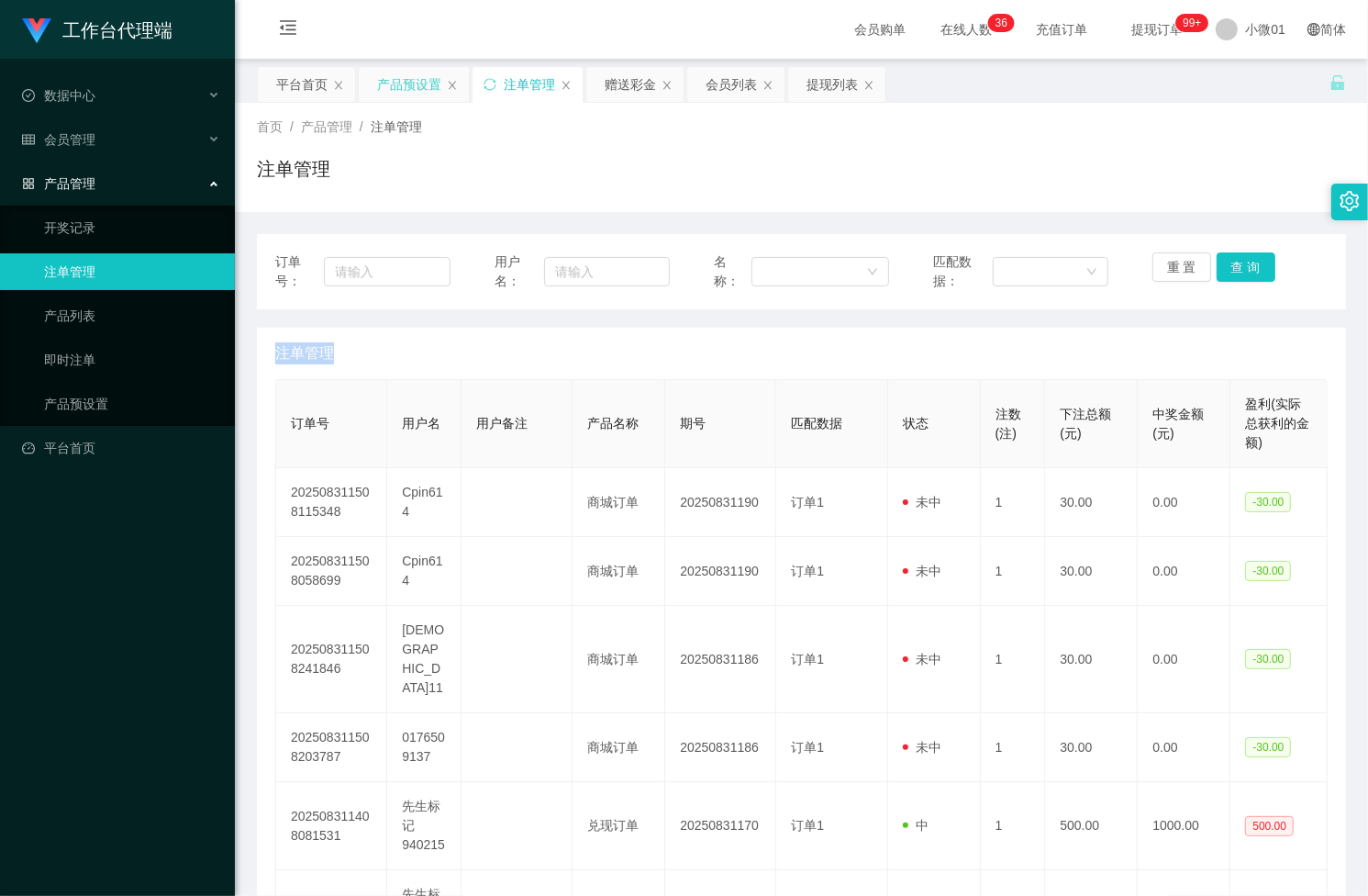
click at [424, 94] on div "产品预设置" at bounding box center [409, 84] width 64 height 35
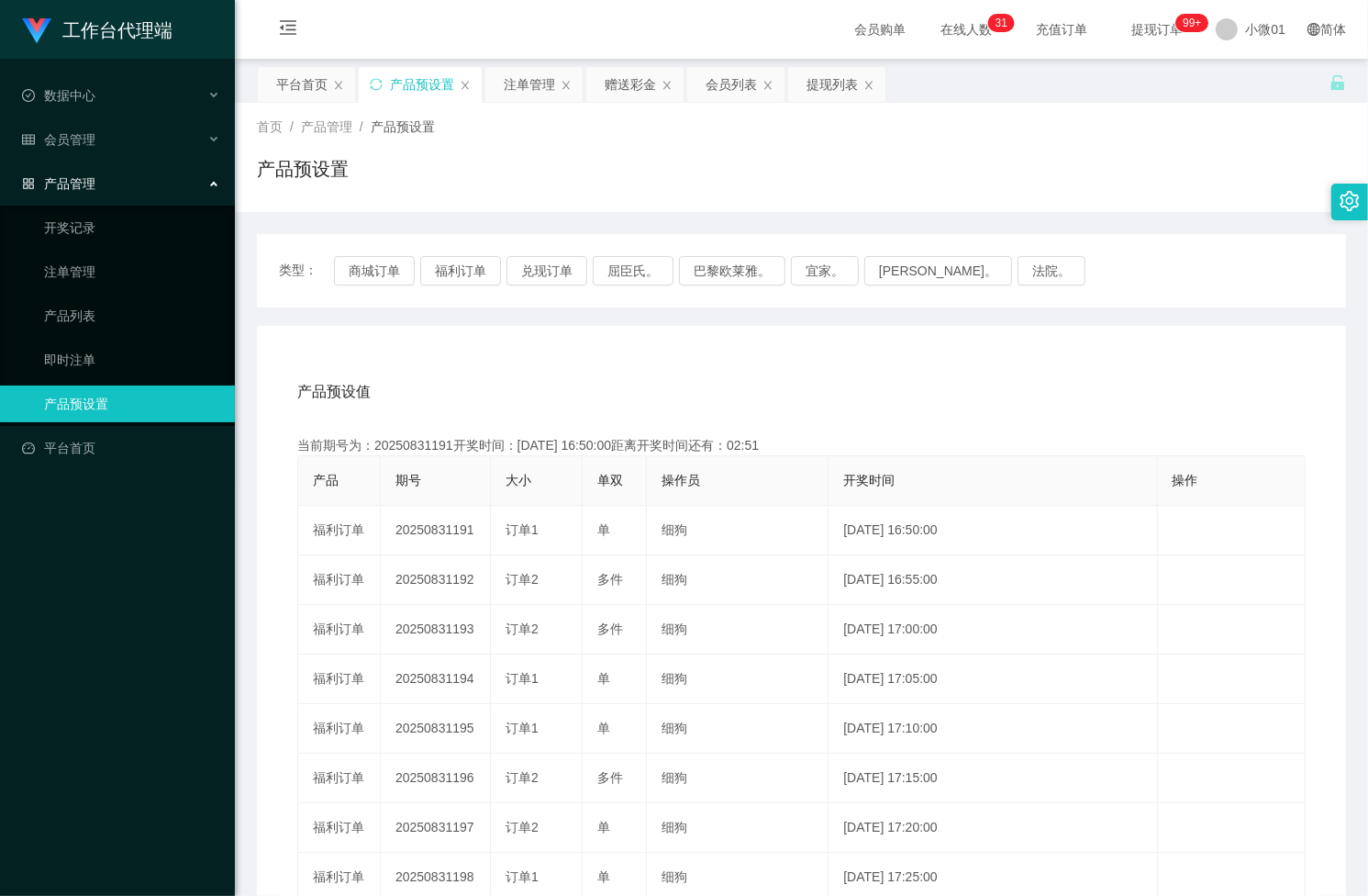
drag, startPoint x: 544, startPoint y: 82, endPoint x: 748, endPoint y: 176, distance: 224.6
click at [544, 82] on div "注单管理" at bounding box center [530, 84] width 51 height 35
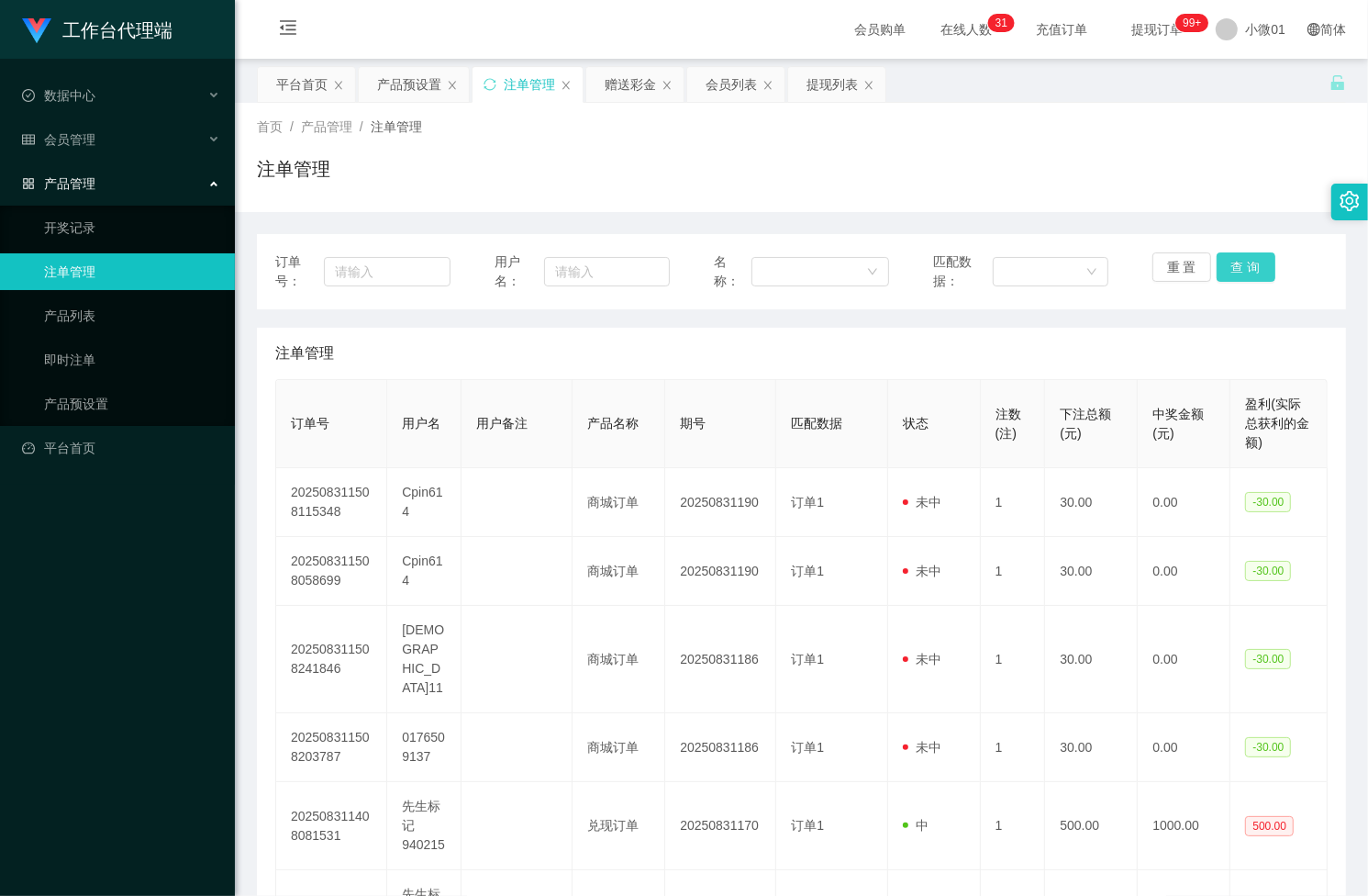
click at [1218, 267] on button "查 询" at bounding box center [1247, 266] width 59 height 29
click at [1218, 267] on div "重 置 查 询" at bounding box center [1240, 271] width 175 height 39
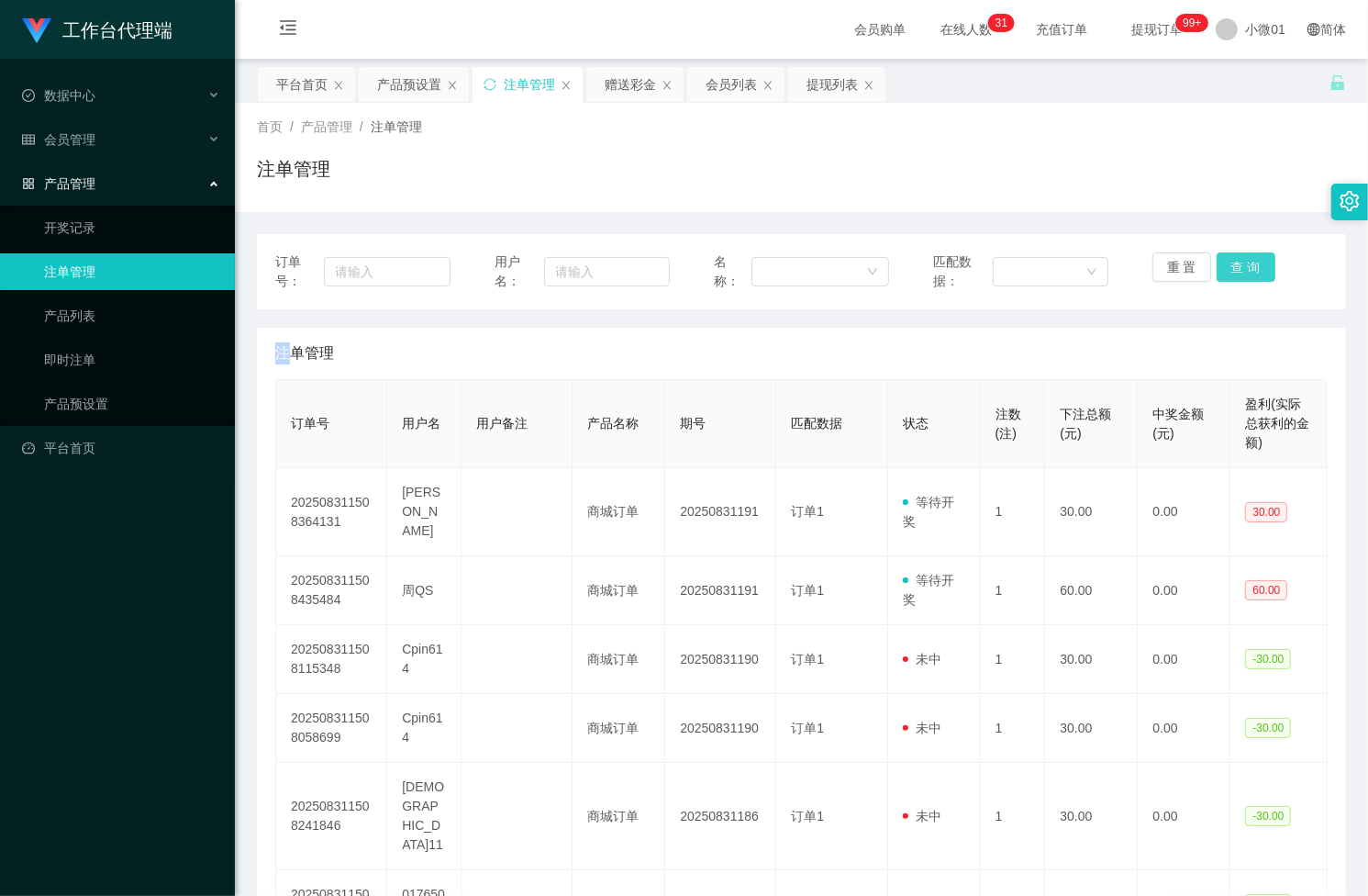
click at [1218, 267] on button "查 询" at bounding box center [1247, 266] width 59 height 29
click at [1218, 267] on button "查 询" at bounding box center [1256, 266] width 79 height 29
click at [1218, 267] on div "重 置 查 询" at bounding box center [1240, 271] width 175 height 39
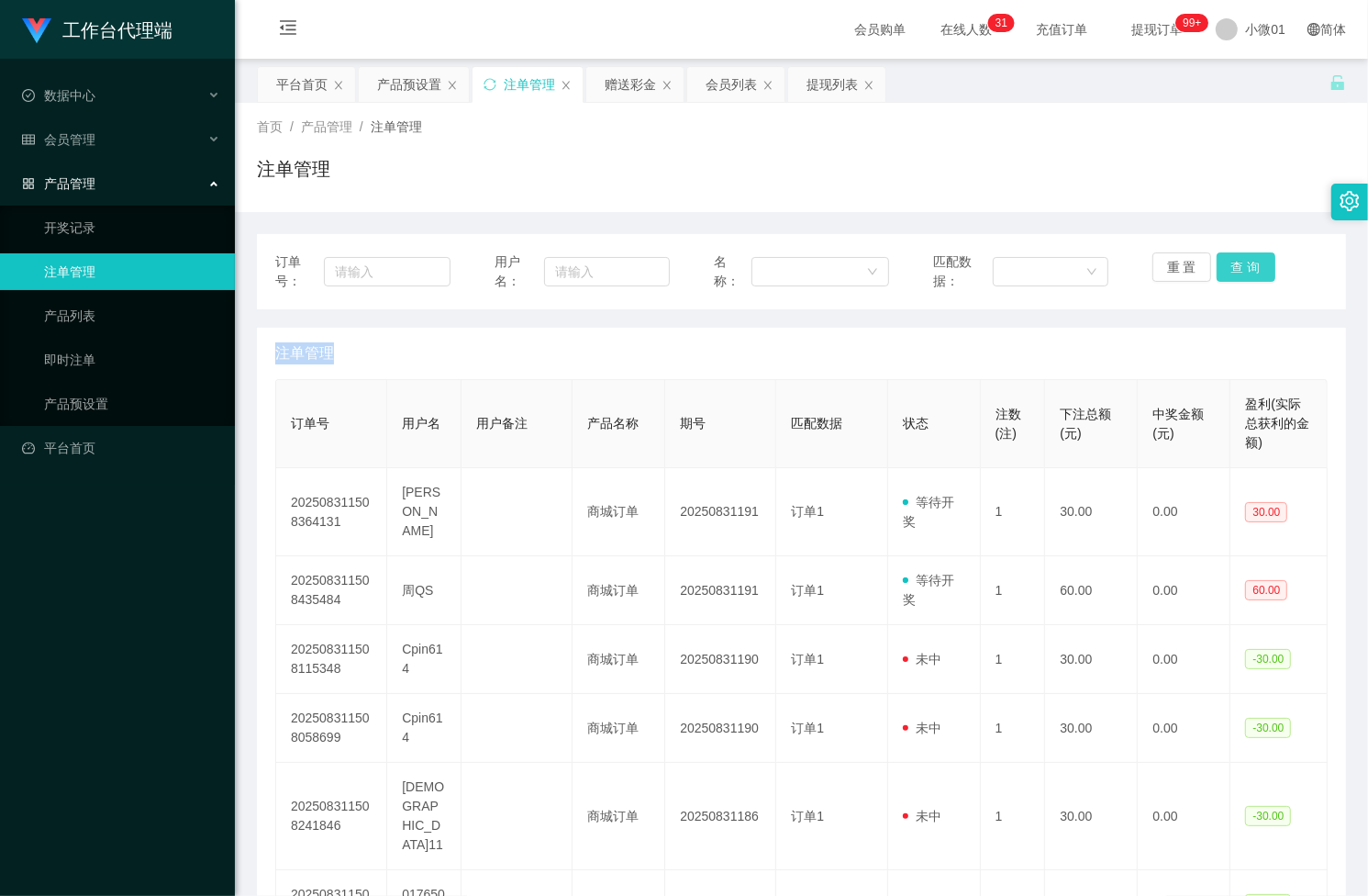
click at [1218, 267] on button "查 询" at bounding box center [1247, 266] width 59 height 29
click at [1218, 267] on div "重 置 查 询" at bounding box center [1240, 271] width 175 height 39
click at [1218, 267] on button "查 询" at bounding box center [1247, 266] width 59 height 29
click at [1218, 267] on div "重 置 查 询" at bounding box center [1240, 271] width 175 height 39
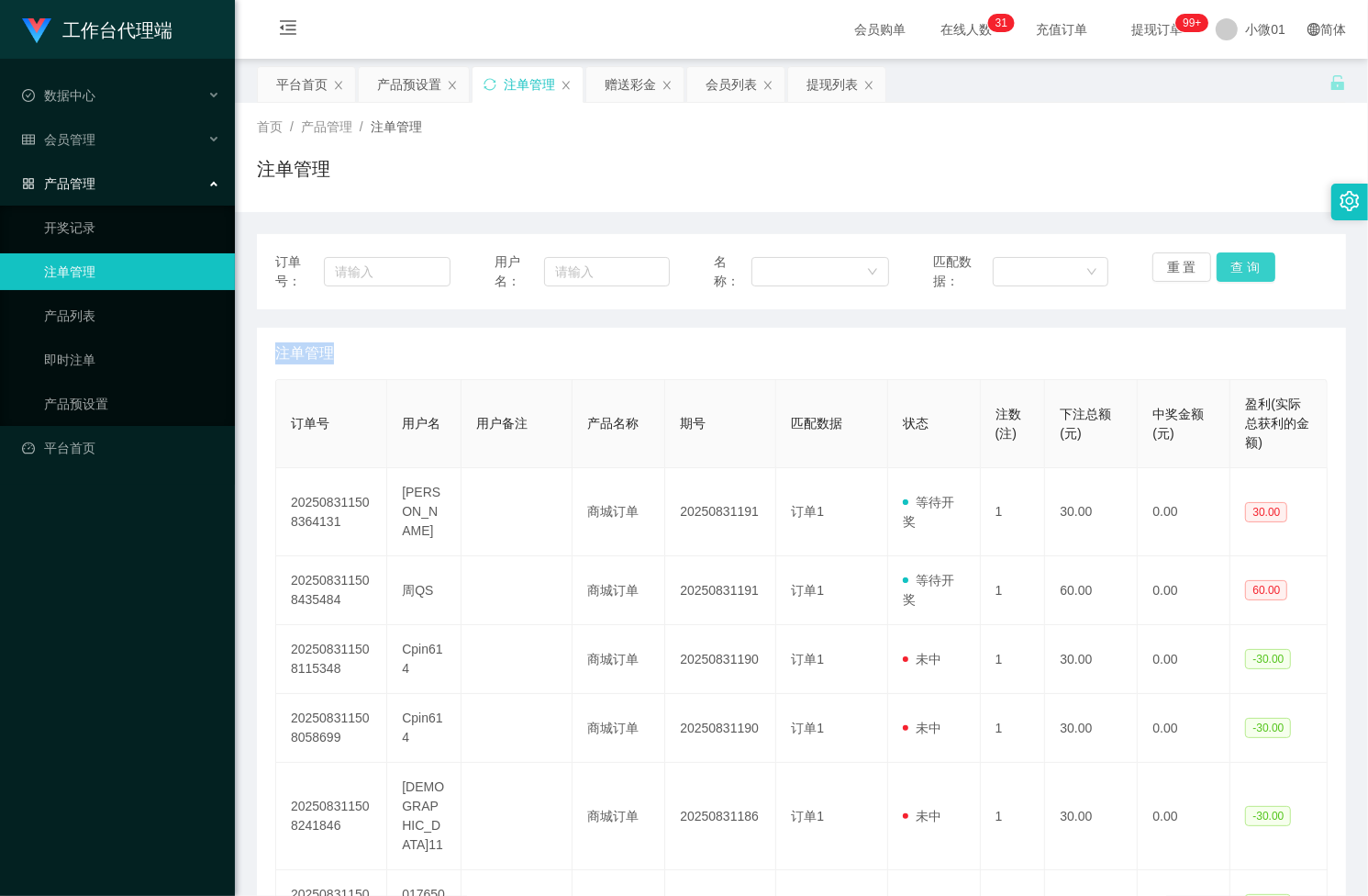
click at [1218, 267] on button "查 询" at bounding box center [1247, 266] width 59 height 29
click at [1218, 267] on div "重 置 查 询" at bounding box center [1240, 271] width 175 height 39
click at [1246, 253] on button "查 询" at bounding box center [1247, 266] width 59 height 29
click at [1246, 253] on div "重 置 查 询" at bounding box center [1240, 271] width 175 height 39
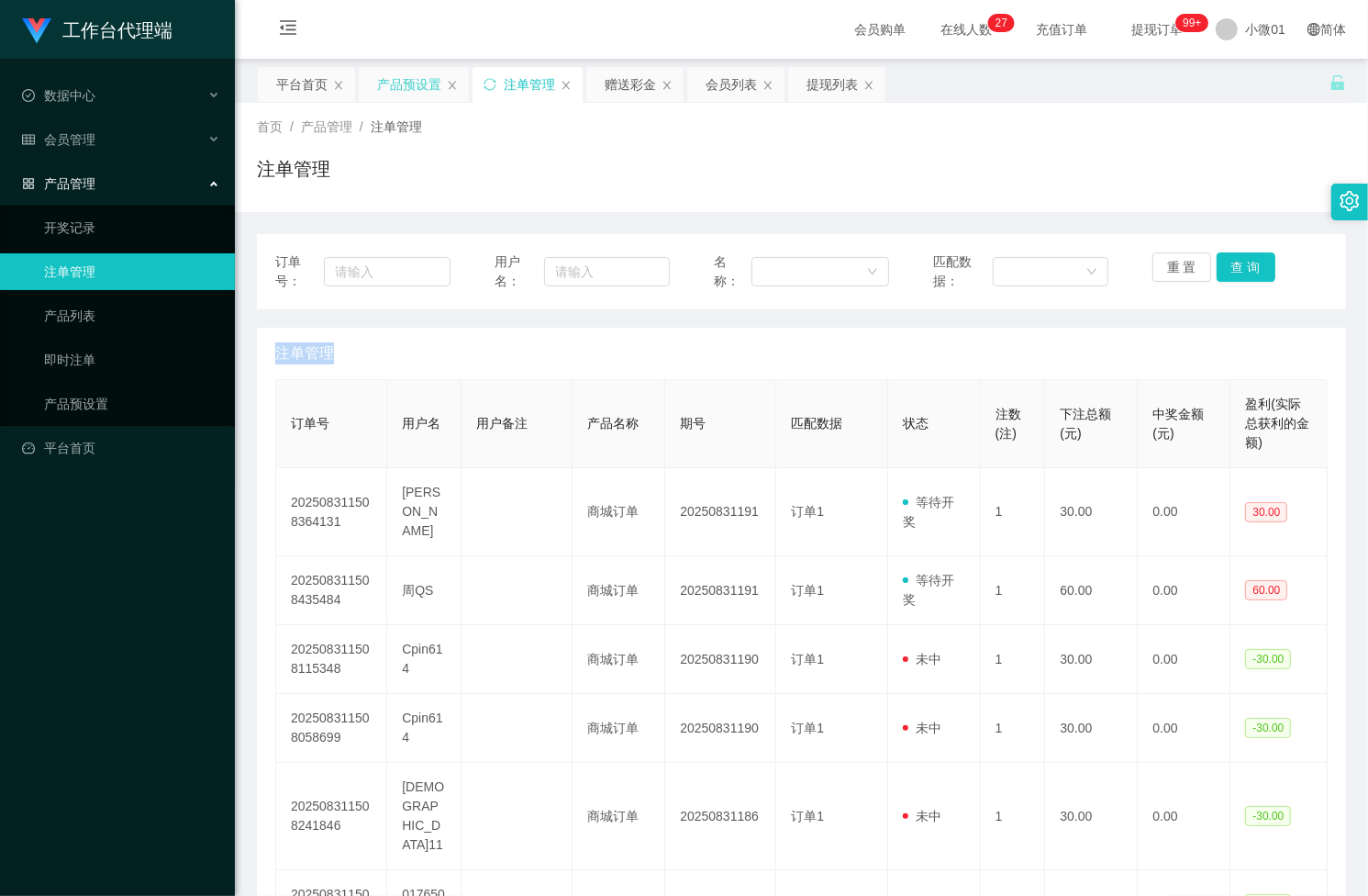
click at [409, 97] on div "产品预设置" at bounding box center [409, 84] width 64 height 35
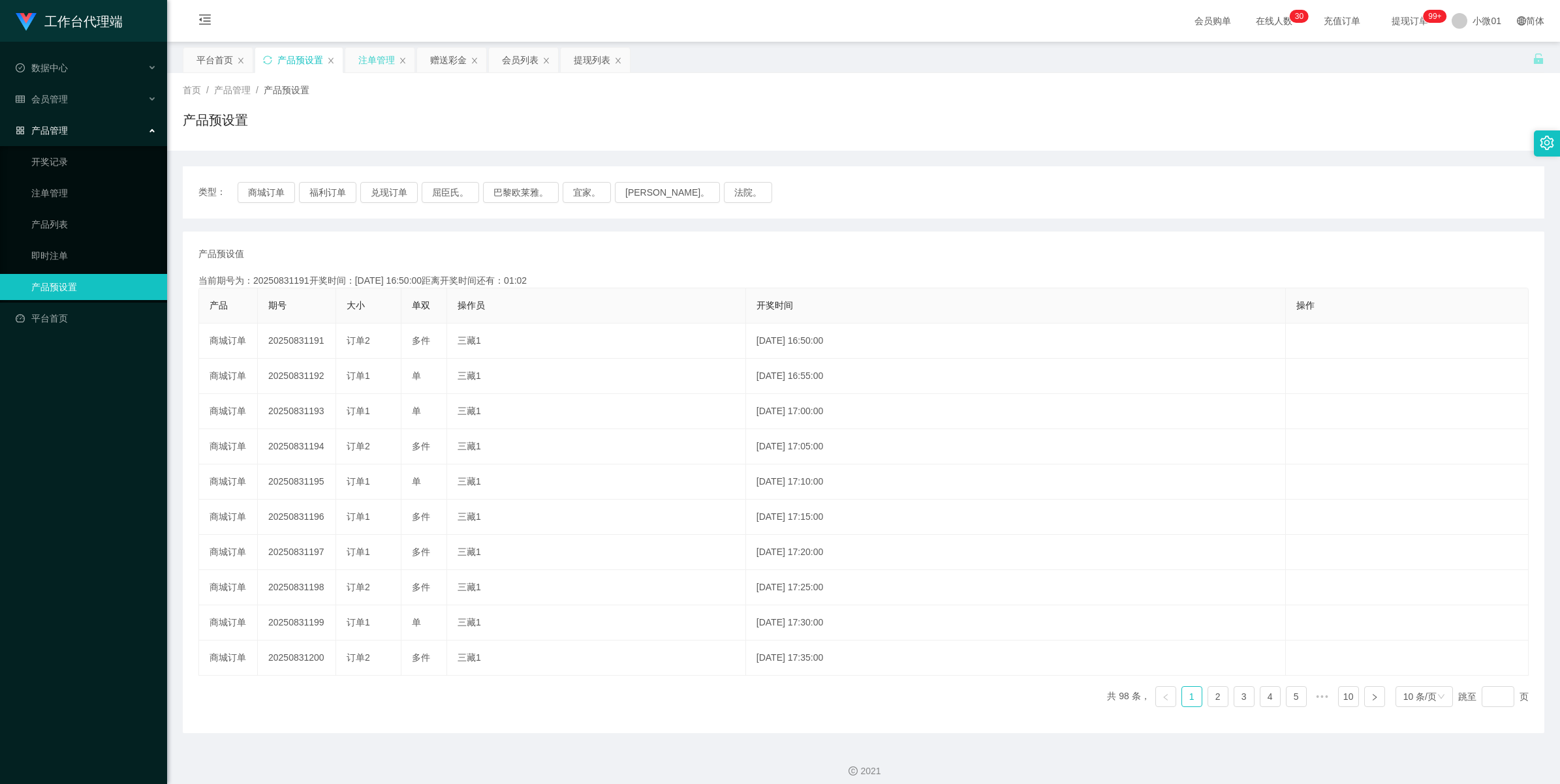
click at [383, 67] on div "注单管理" at bounding box center [377, 60] width 36 height 25
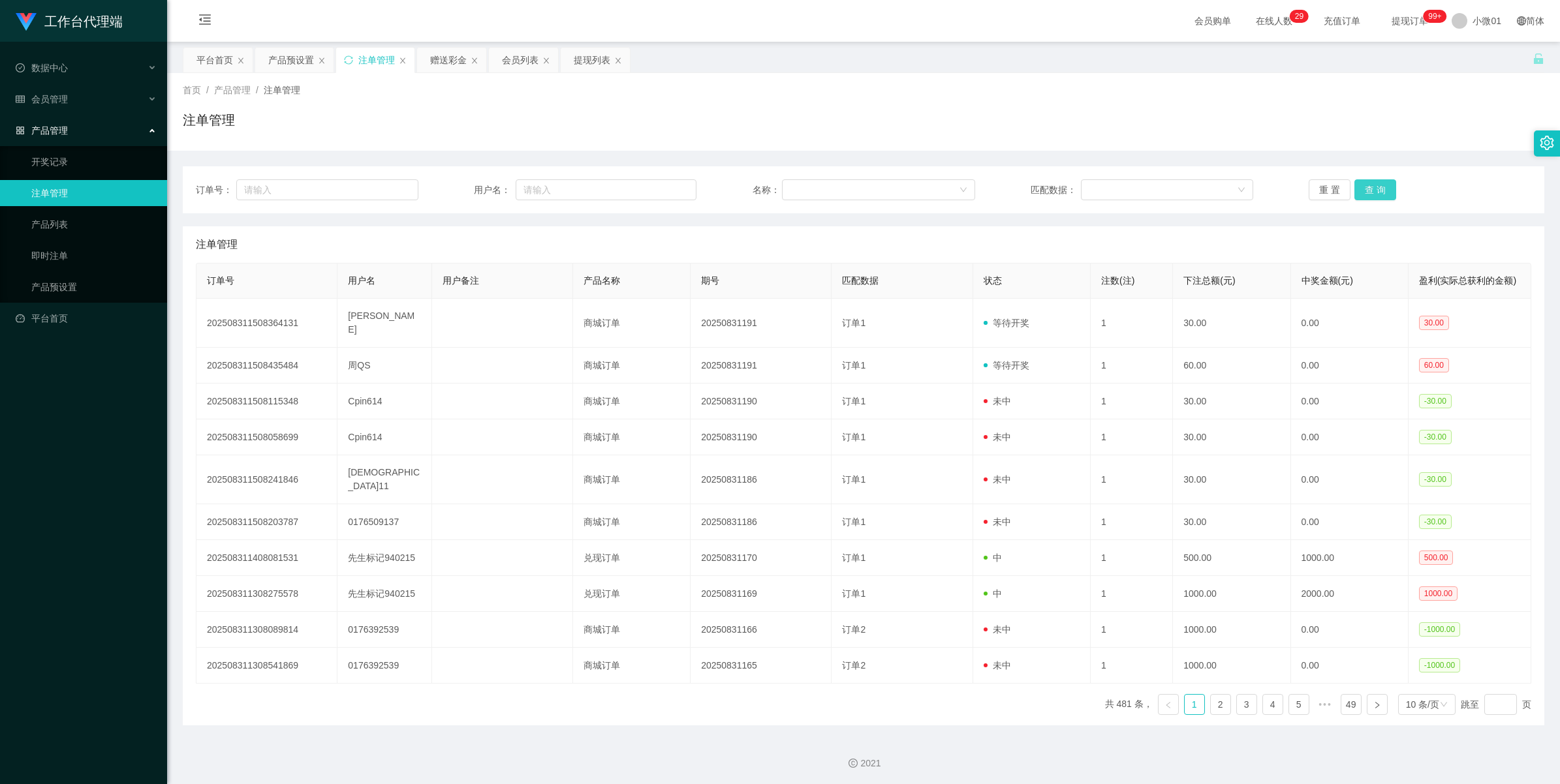
click at [972, 189] on button "查 询" at bounding box center [1375, 189] width 42 height 21
click at [972, 189] on div "重 置 查 询" at bounding box center [1420, 189] width 222 height 21
click at [972, 189] on button "查 询" at bounding box center [1375, 189] width 42 height 21
click at [972, 189] on div "重 置 查 询" at bounding box center [1420, 189] width 222 height 21
click at [972, 189] on button "查 询" at bounding box center [1375, 189] width 42 height 21
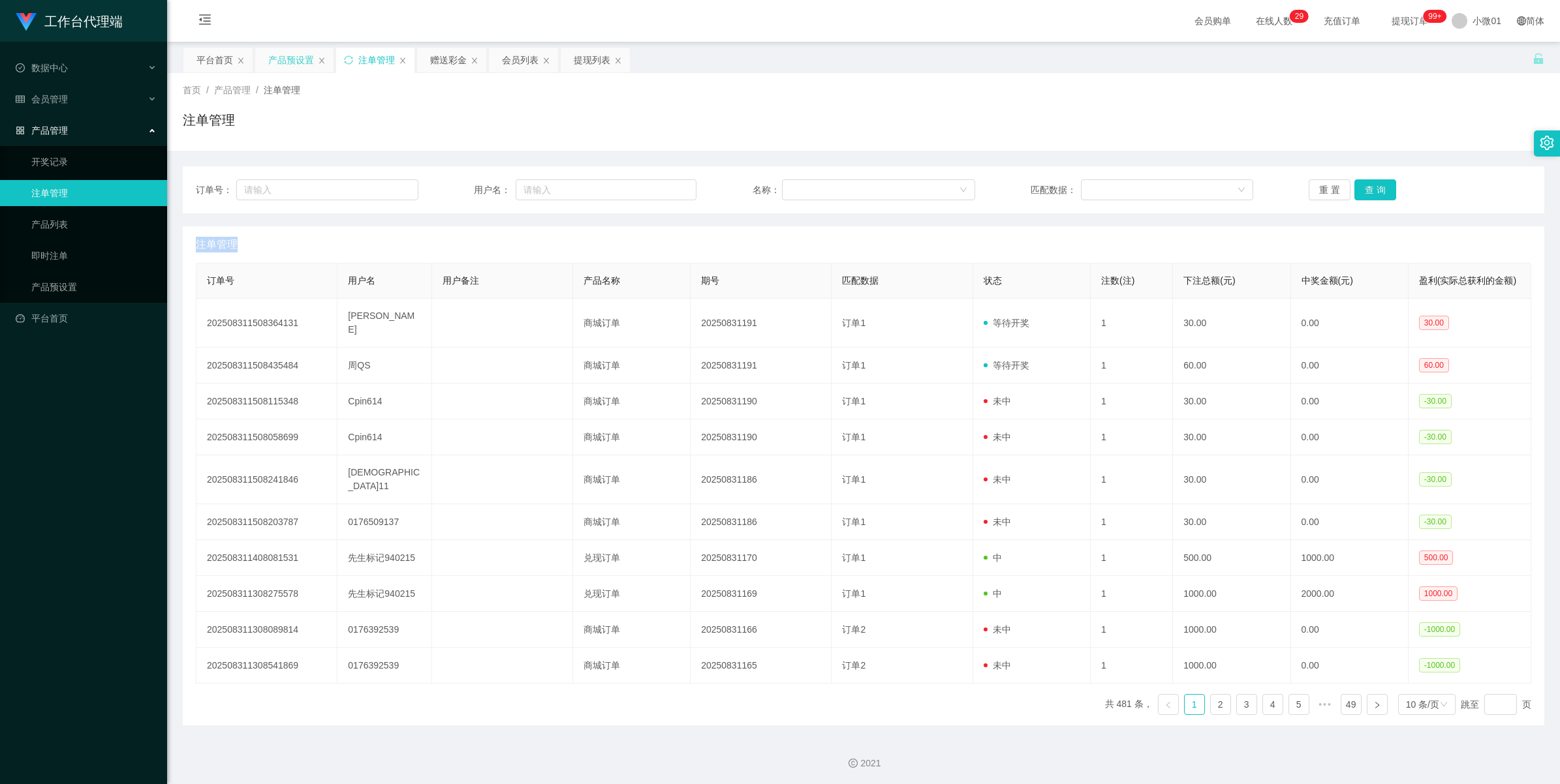
click at [292, 64] on div "产品预设置" at bounding box center [291, 60] width 46 height 25
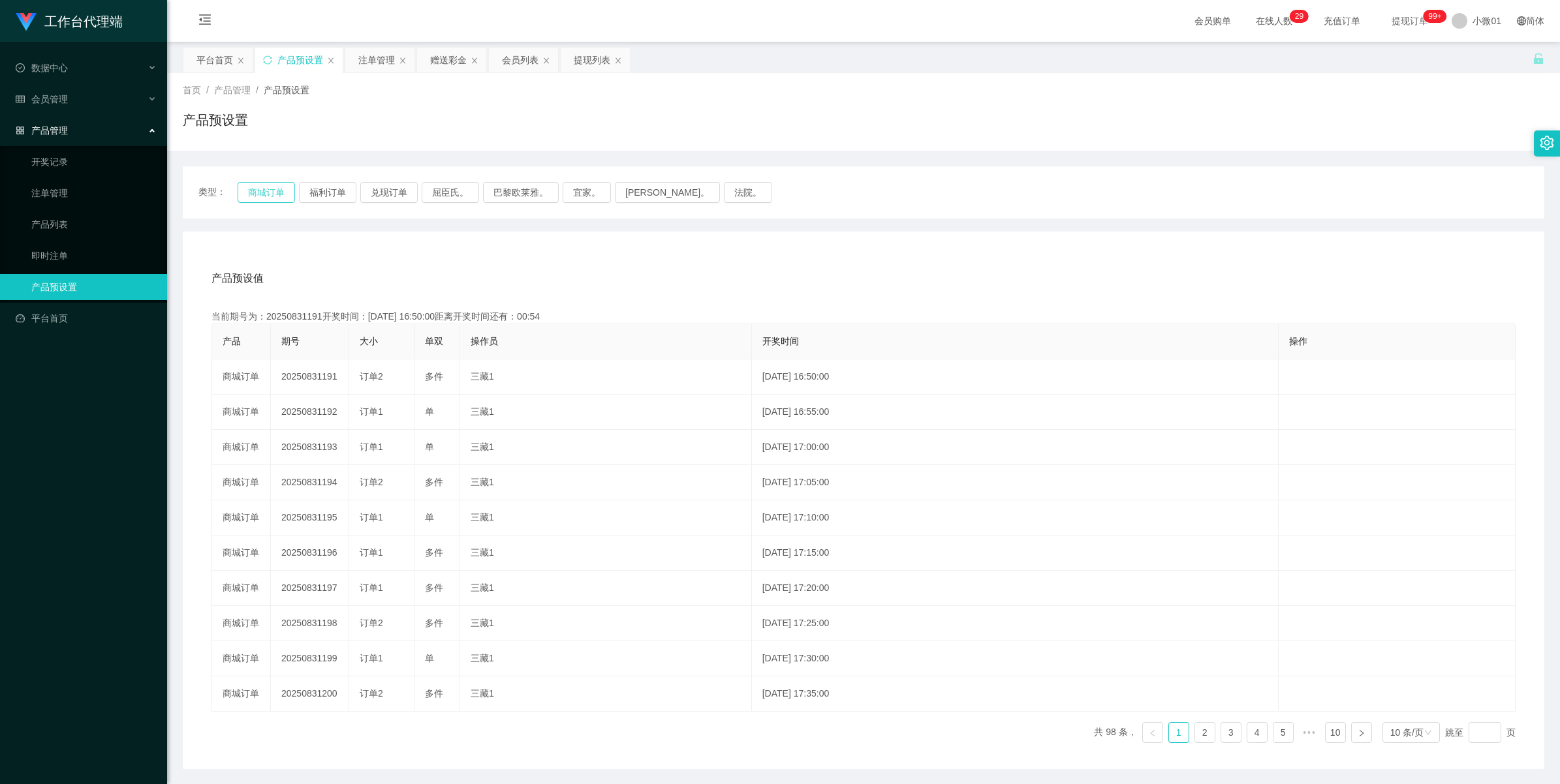
click at [255, 195] on button "商城订单" at bounding box center [266, 192] width 57 height 21
click at [318, 195] on button "福利订单" at bounding box center [327, 192] width 57 height 21
drag, startPoint x: 264, startPoint y: 189, endPoint x: 287, endPoint y: 179, distance: 25.1
click at [268, 188] on button "商城订单" at bounding box center [266, 192] width 57 height 21
click at [373, 64] on div "注单管理" at bounding box center [377, 60] width 36 height 25
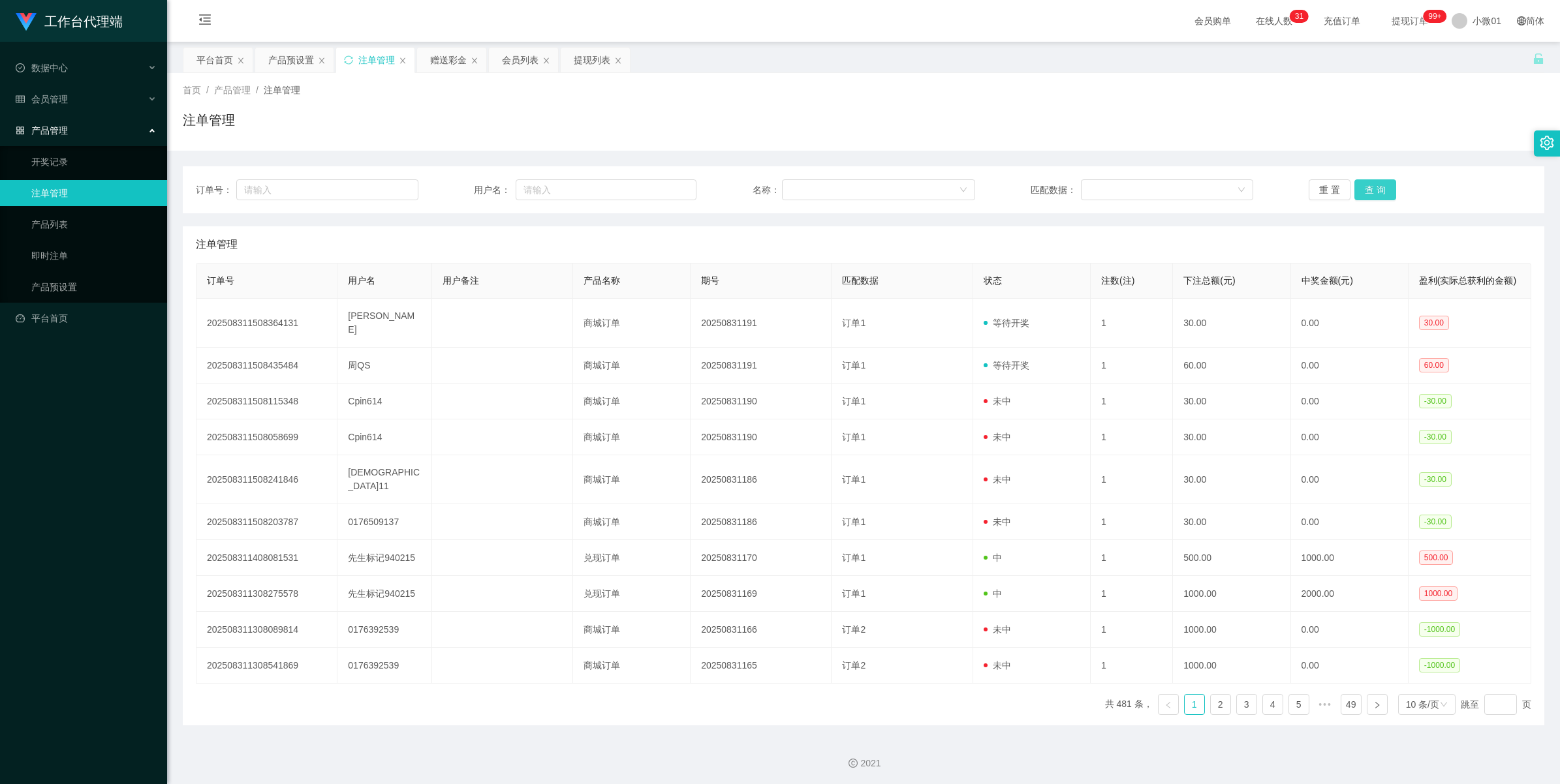
click at [972, 193] on button "查 询" at bounding box center [1375, 189] width 42 height 21
click at [972, 193] on div "重 置 查 询" at bounding box center [1420, 189] width 222 height 21
click at [972, 193] on button "查 询" at bounding box center [1375, 189] width 42 height 21
click at [972, 193] on div "重 置 查 询" at bounding box center [1420, 189] width 222 height 21
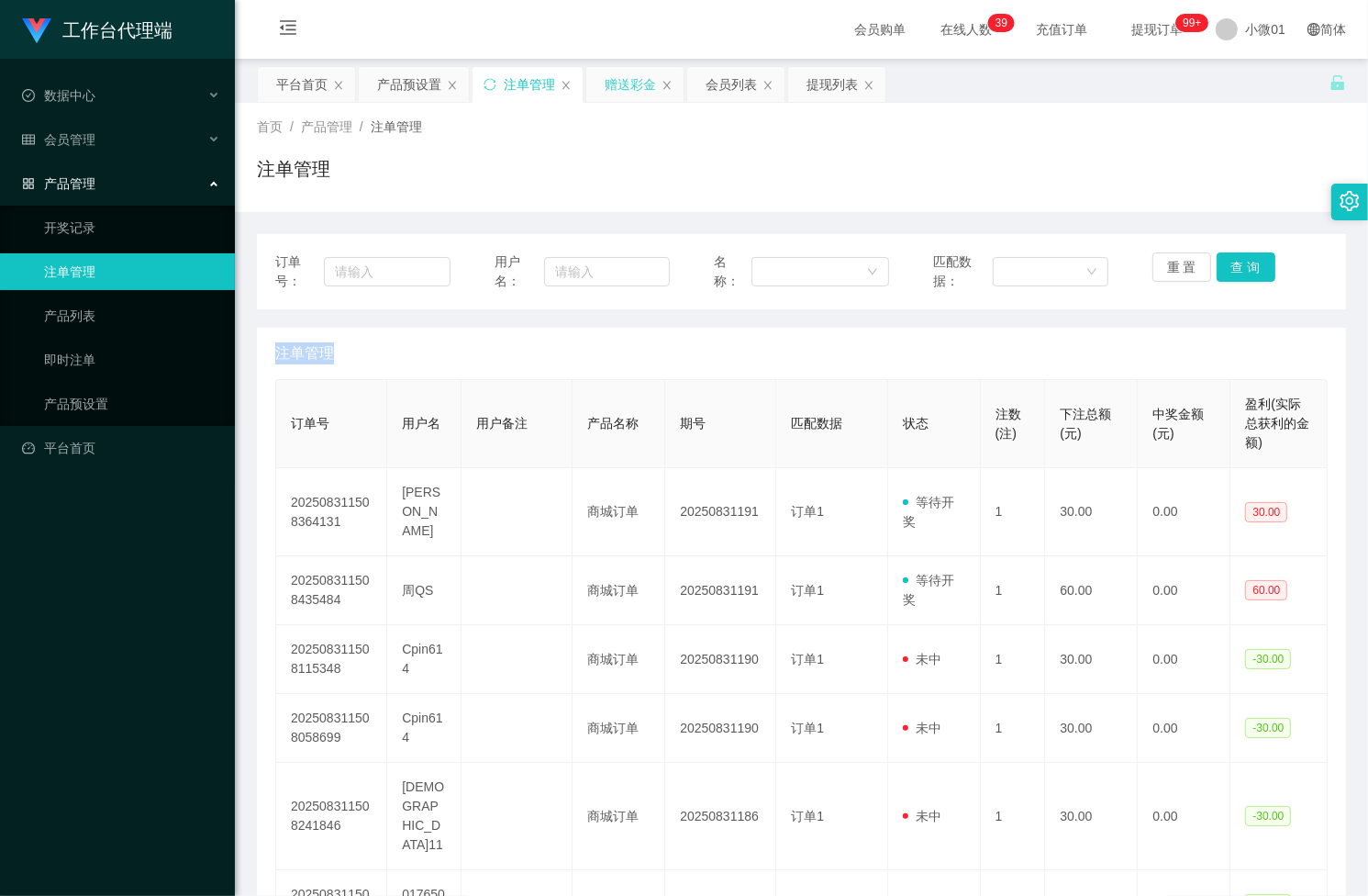
click at [612, 90] on div "赠送彩金" at bounding box center [630, 84] width 51 height 35
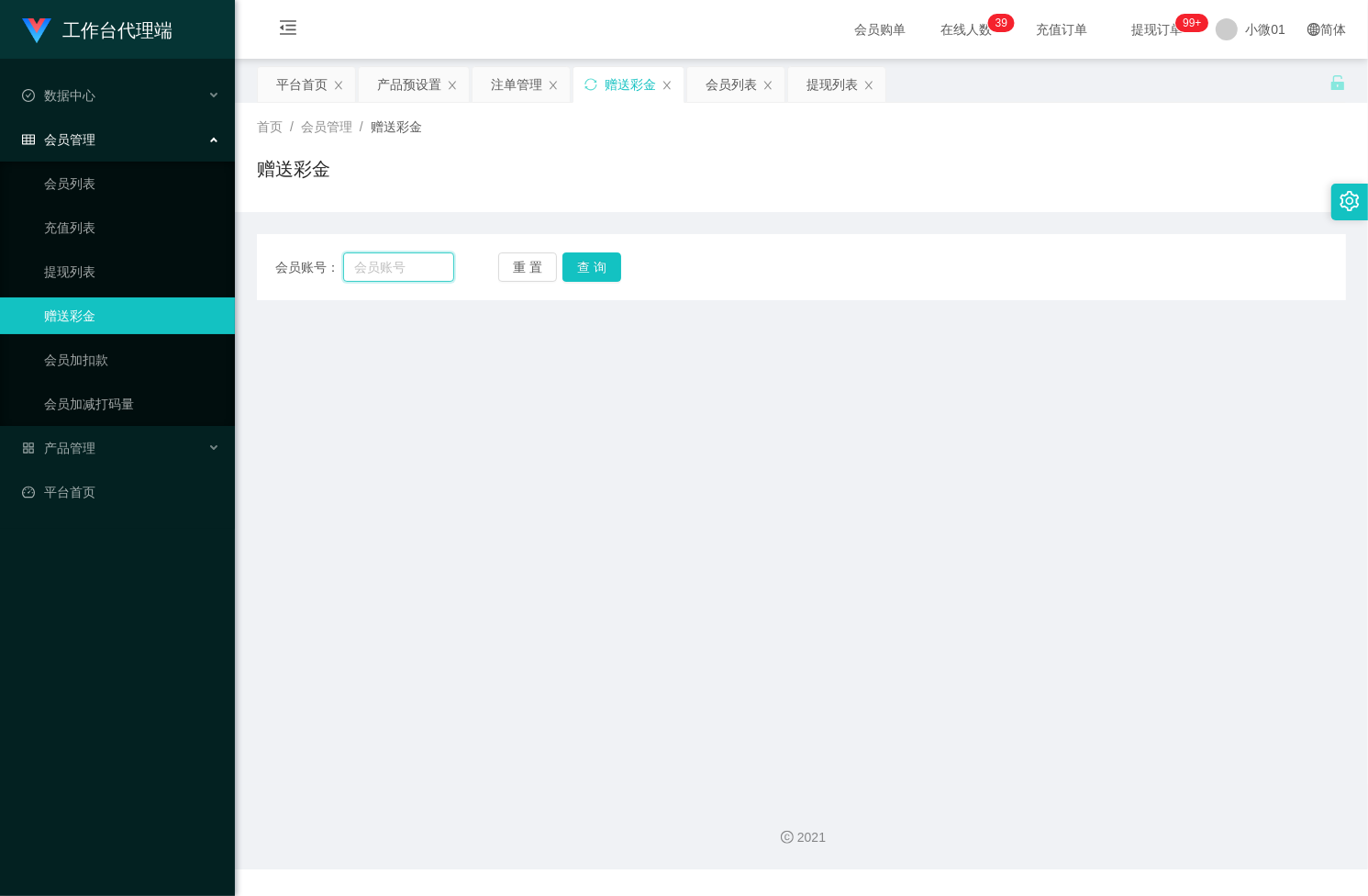
click at [400, 272] on input "text" at bounding box center [398, 266] width 111 height 29
paste input "Cpin614"
type input "Cpin614"
click at [597, 266] on button "查 询" at bounding box center [592, 266] width 59 height 29
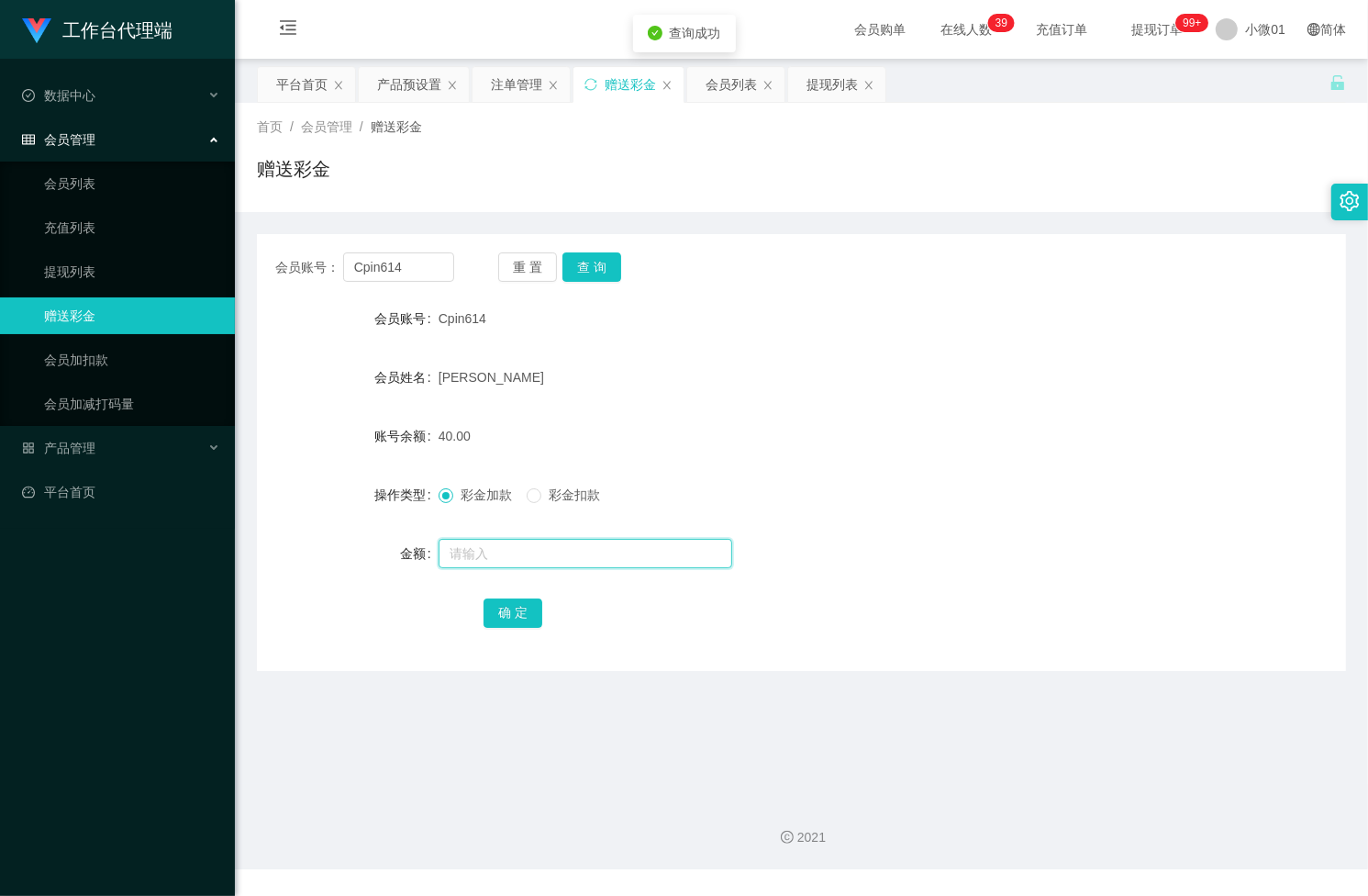
click at [480, 561] on input "text" at bounding box center [585, 553] width 294 height 29
type input "1"
type input "90"
click at [493, 626] on button "确 定" at bounding box center [513, 613] width 59 height 29
click at [98, 174] on link "会员列表" at bounding box center [133, 183] width 176 height 37
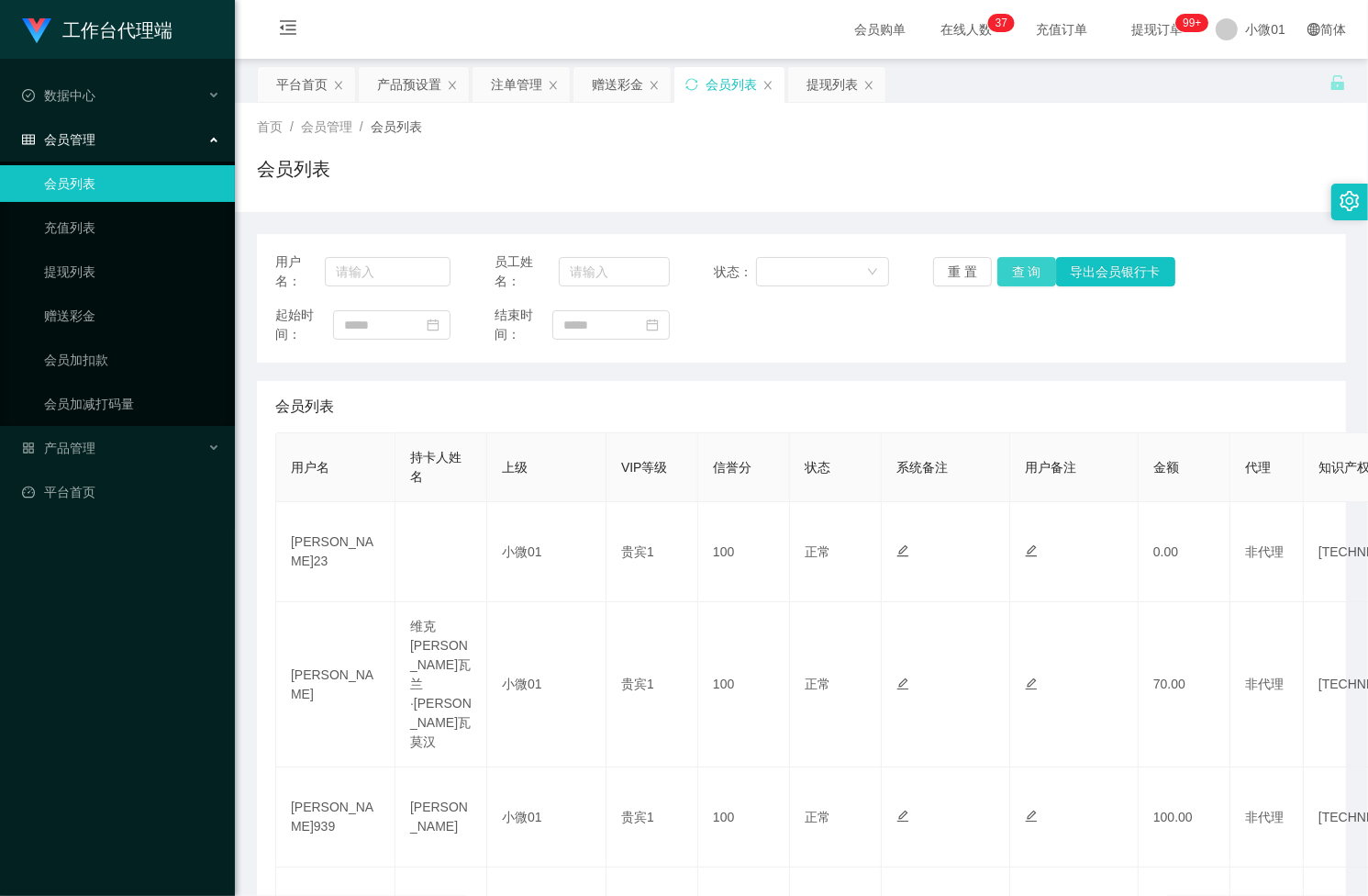
drag, startPoint x: 1019, startPoint y: 278, endPoint x: 1043, endPoint y: 255, distance: 33.2
click at [1019, 278] on button "查 询" at bounding box center [1027, 271] width 59 height 29
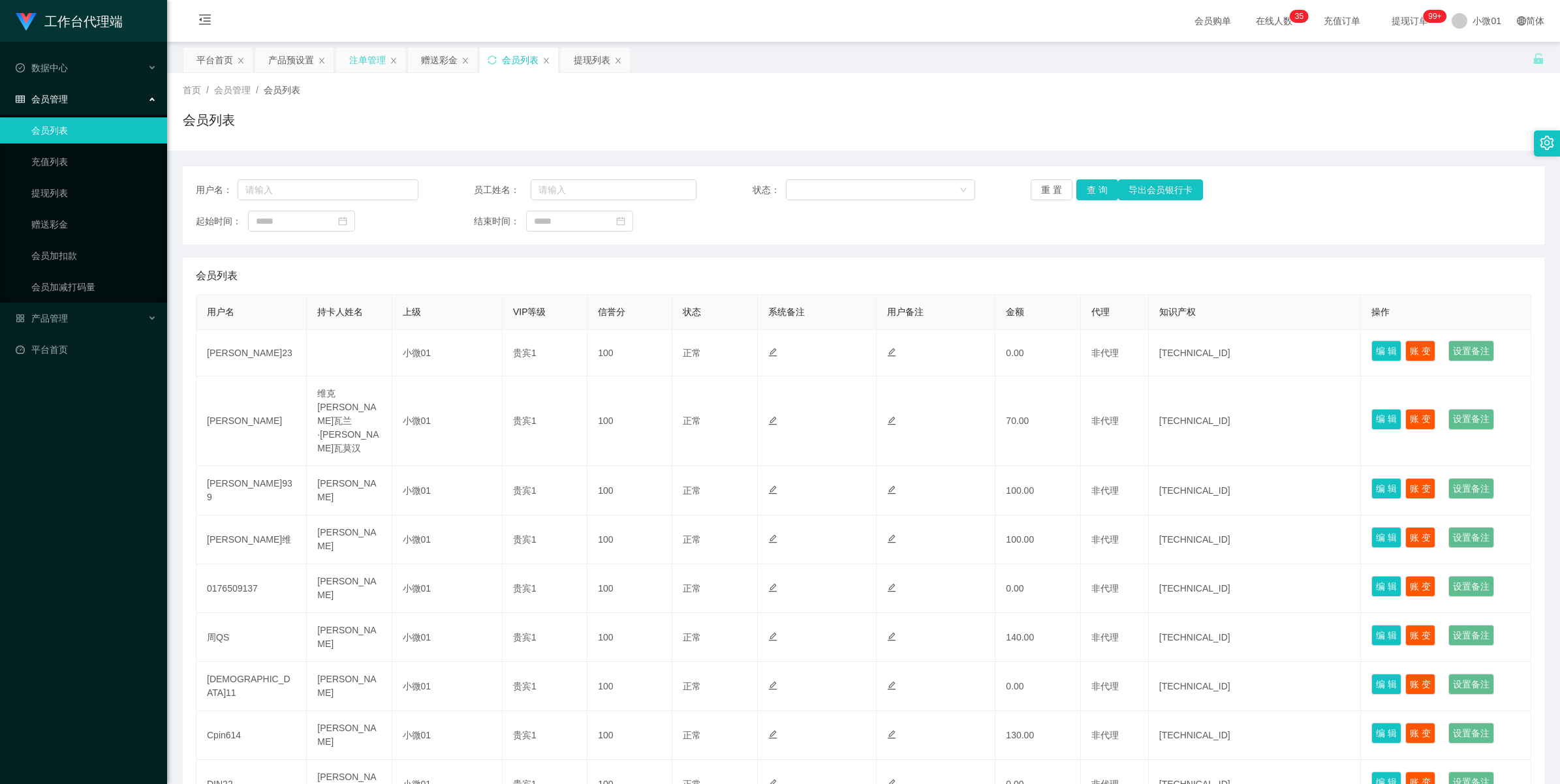
click at [361, 63] on div "注单管理" at bounding box center [367, 60] width 36 height 25
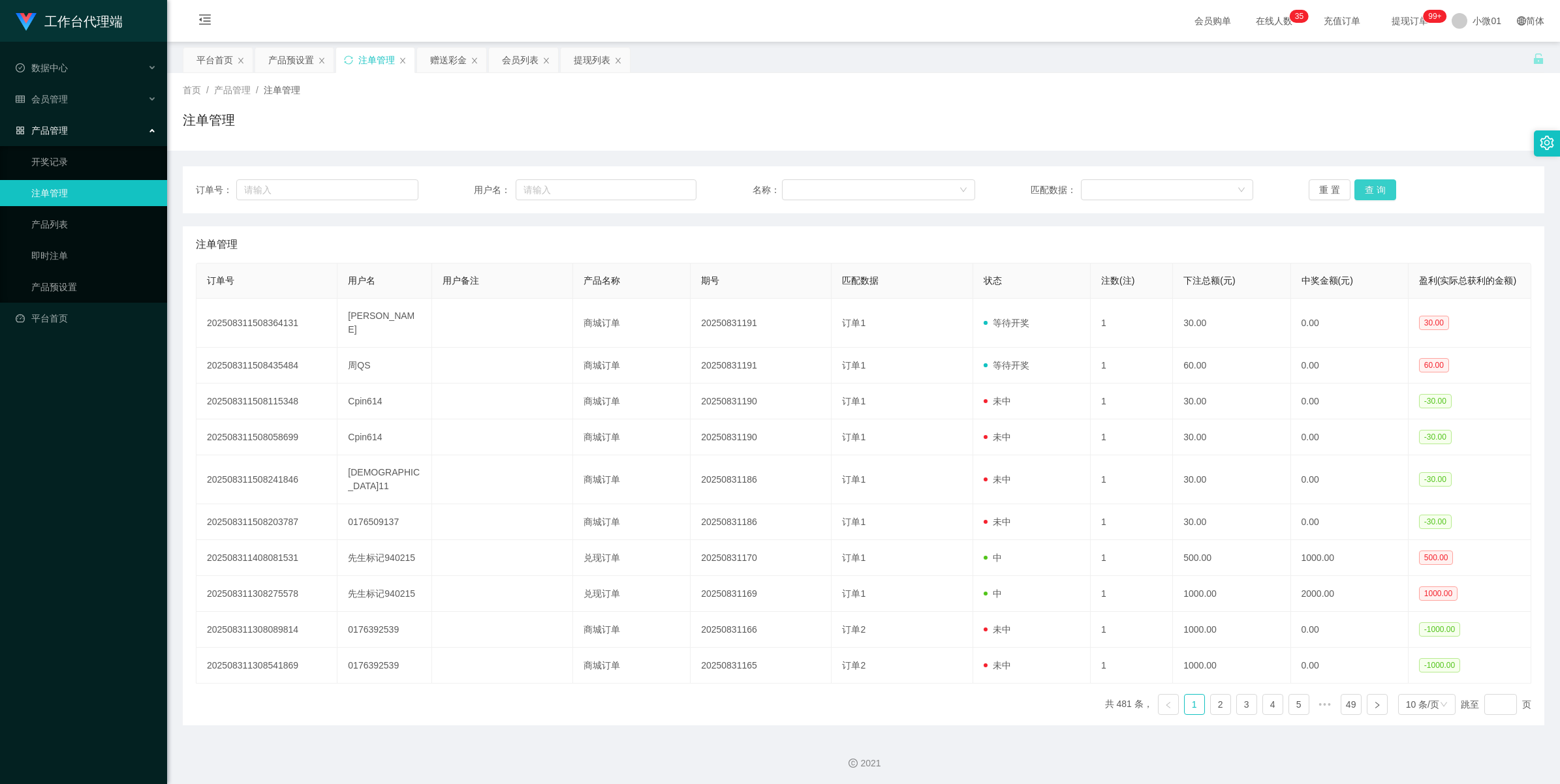
click at [972, 184] on button "查 询" at bounding box center [1375, 189] width 42 height 21
click at [972, 184] on div "重 置 查 询" at bounding box center [1420, 189] width 222 height 21
click at [972, 184] on button "查 询" at bounding box center [1375, 189] width 42 height 21
click at [972, 184] on div "重 置 查 询" at bounding box center [1420, 189] width 222 height 21
